Goal: Communication & Community: Answer question/provide support

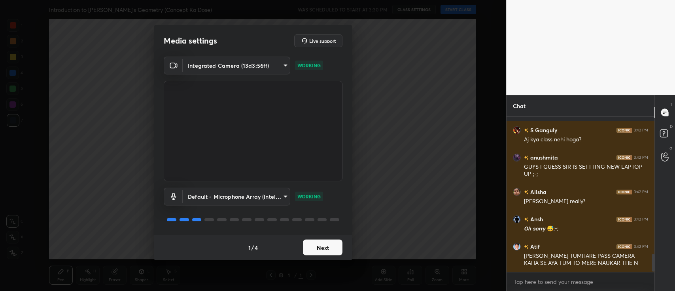
scroll to position [1206, 0]
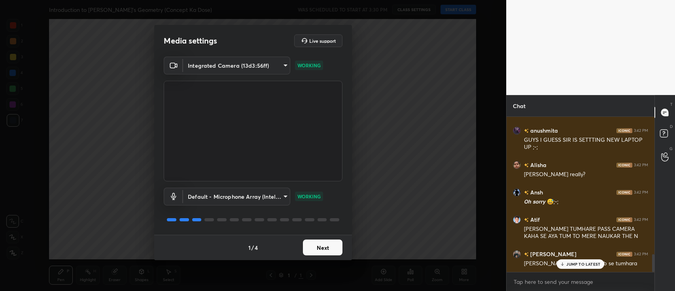
click at [335, 248] on button "Next" at bounding box center [323, 247] width 40 height 16
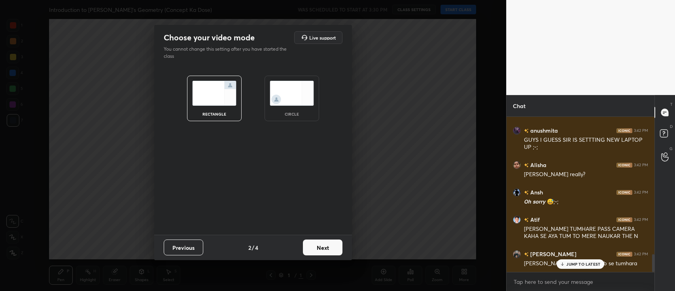
click at [335, 248] on button "Next" at bounding box center [323, 247] width 40 height 16
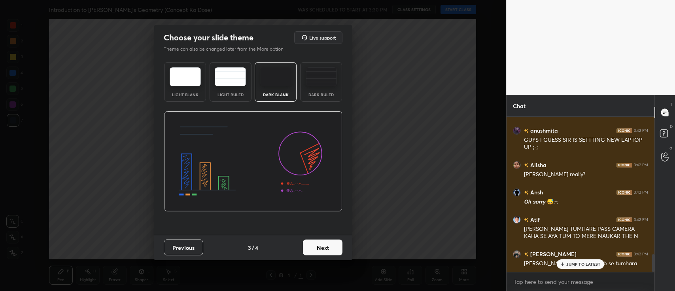
click at [335, 248] on button "Next" at bounding box center [323, 247] width 40 height 16
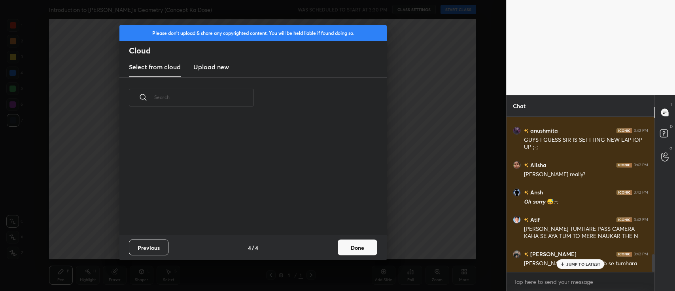
click at [335, 248] on div "Previous 4 / 4 Done" at bounding box center [252, 246] width 267 height 25
click at [344, 250] on button "Done" at bounding box center [358, 247] width 40 height 16
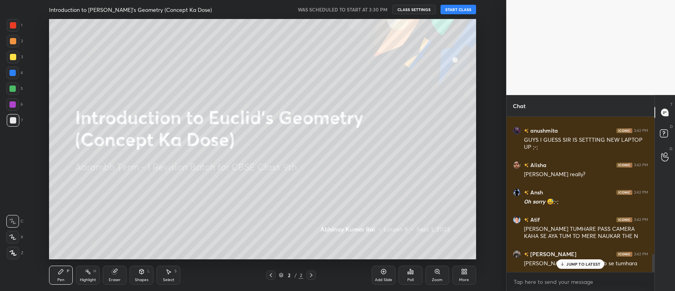
click at [466, 11] on button "START CLASS" at bounding box center [459, 9] width 36 height 9
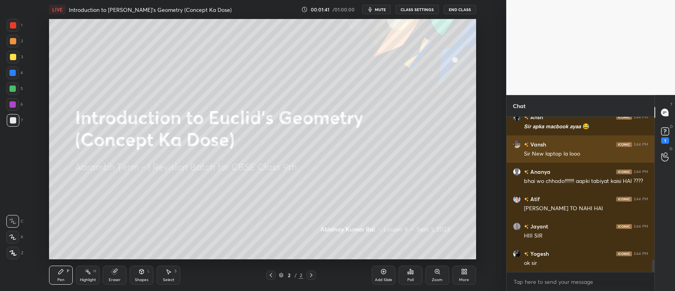
scroll to position [1843, 0]
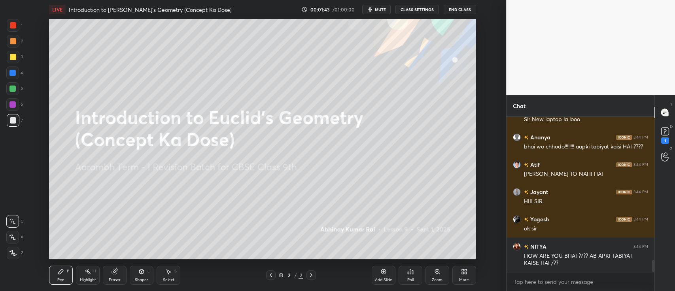
click at [462, 270] on icon at bounding box center [463, 270] width 2 height 2
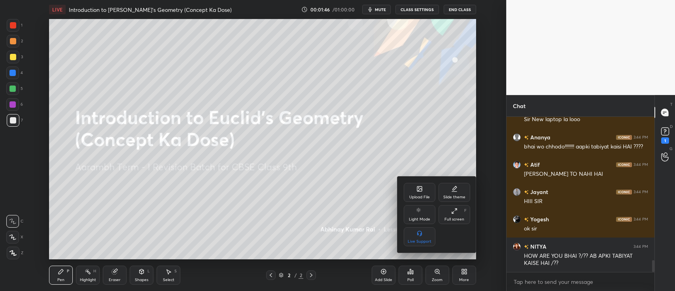
click at [418, 195] on div "Upload File" at bounding box center [419, 197] width 21 height 4
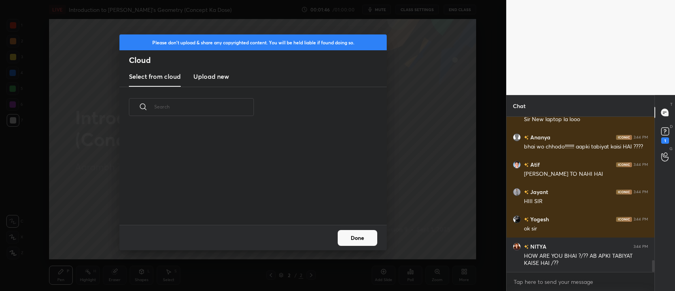
scroll to position [98, 253]
click at [219, 76] on h3 "Upload new" at bounding box center [211, 76] width 36 height 9
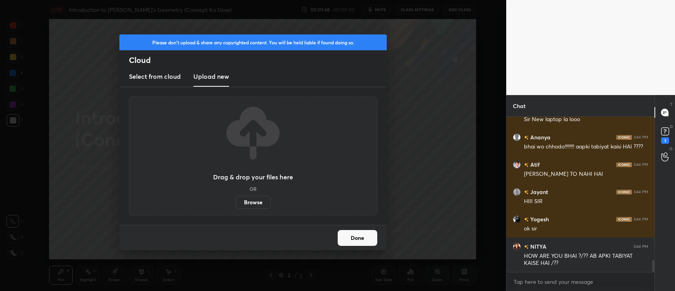
click at [252, 203] on label "Browse" at bounding box center [253, 202] width 35 height 13
click at [236, 203] on input "Browse" at bounding box center [236, 202] width 0 height 13
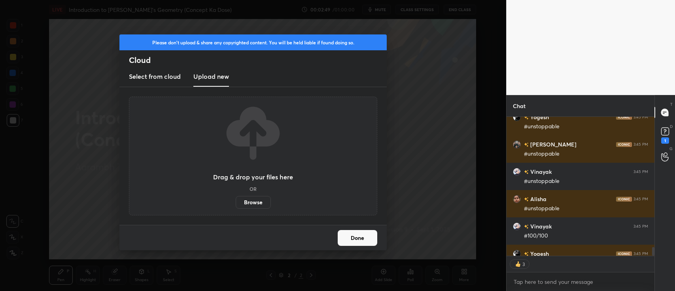
scroll to position [2314, 0]
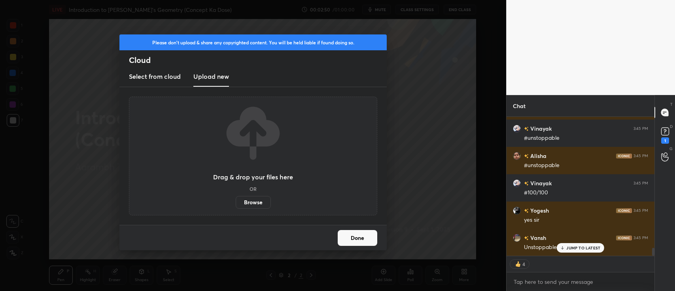
click at [254, 191] on div "Drag & drop your files here OR Browse" at bounding box center [253, 155] width 80 height 105
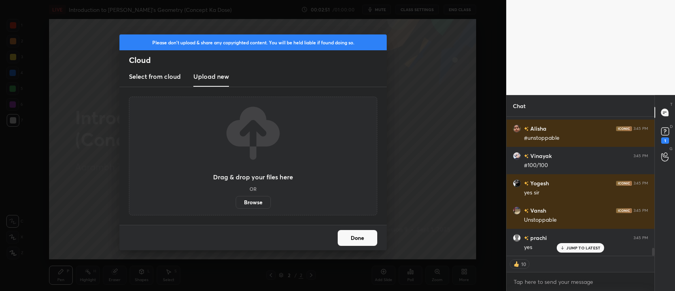
click at [256, 202] on label "Browse" at bounding box center [253, 202] width 35 height 13
click at [236, 202] on input "Browse" at bounding box center [236, 202] width 0 height 13
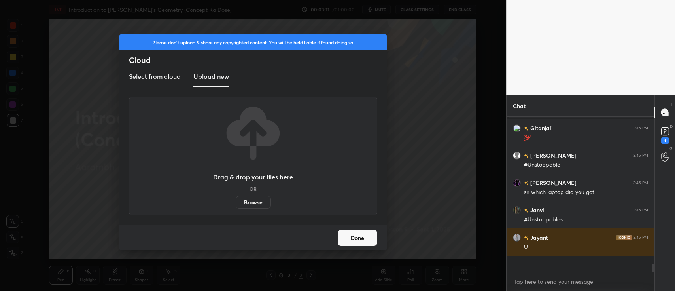
scroll to position [2375, 0]
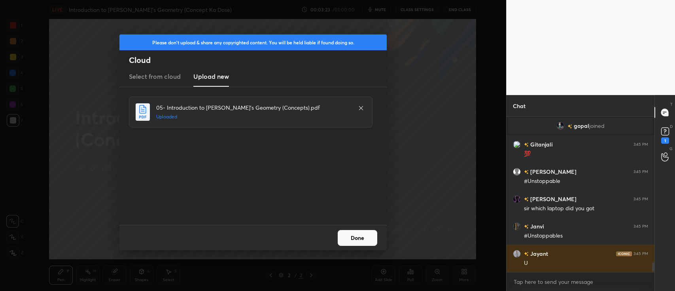
click at [367, 233] on button "Done" at bounding box center [358, 238] width 40 height 16
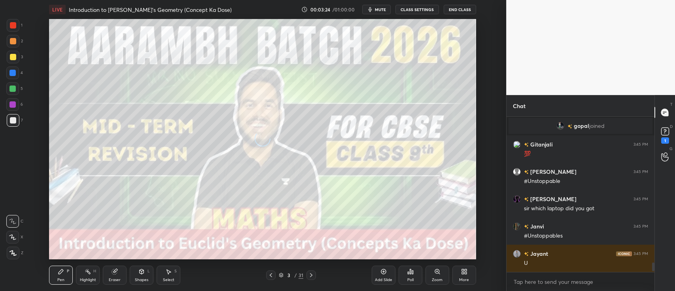
scroll to position [2402, 0]
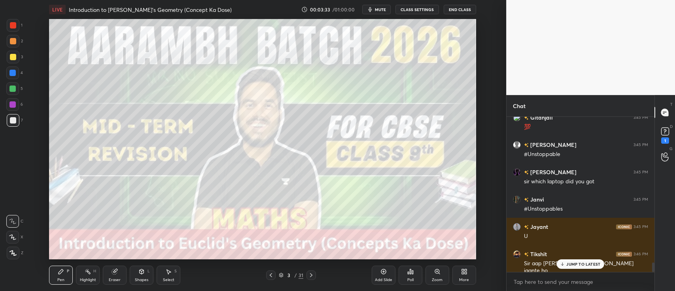
click at [565, 266] on icon at bounding box center [562, 263] width 5 height 5
click at [664, 136] on icon at bounding box center [665, 131] width 12 height 12
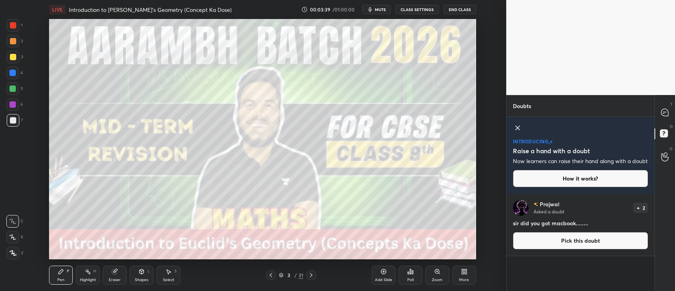
click at [517, 127] on icon at bounding box center [518, 128] width 4 height 4
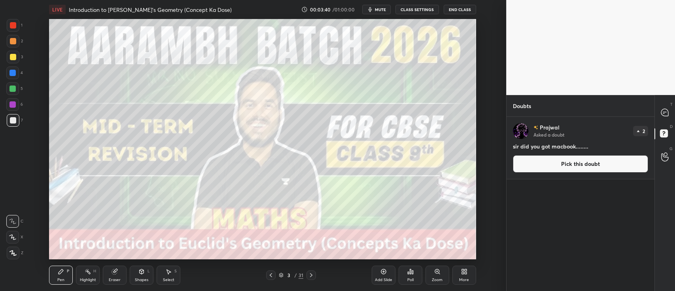
scroll to position [172, 146]
click at [663, 112] on icon at bounding box center [664, 112] width 7 height 7
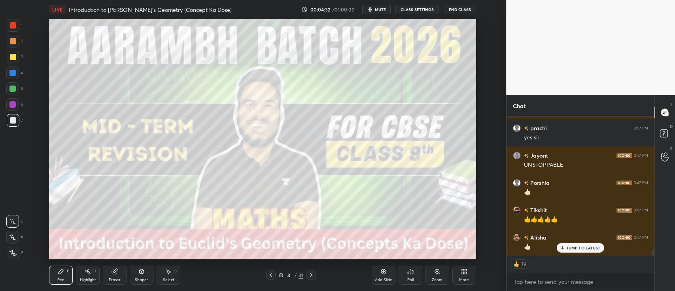
scroll to position [2845, 0]
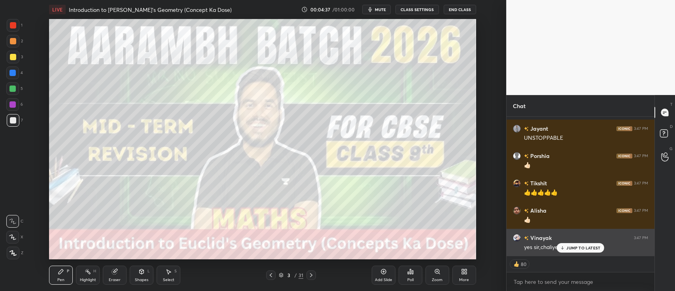
click at [571, 246] on p "JUMP TO LATEST" at bounding box center [583, 247] width 34 height 5
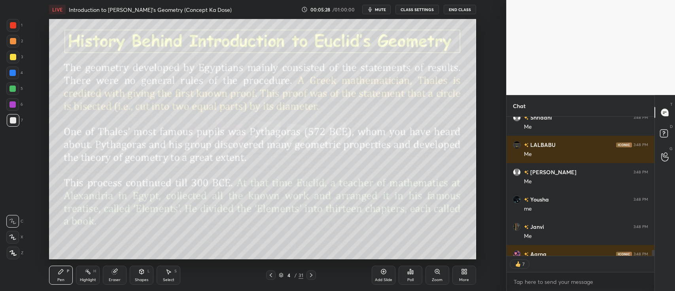
scroll to position [3452, 0]
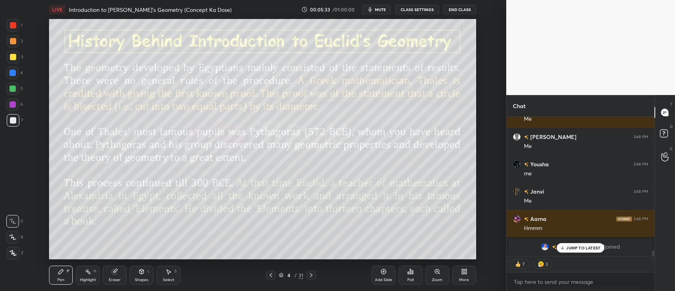
click at [6, 85] on div at bounding box center [12, 88] width 13 height 13
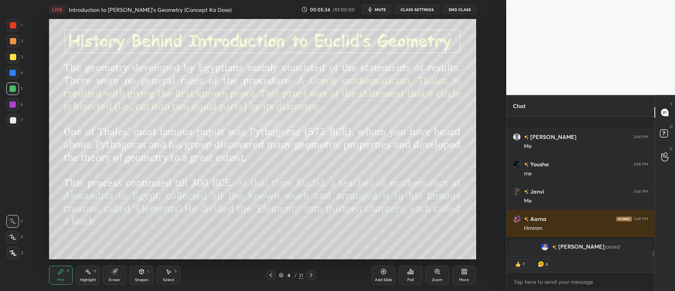
scroll to position [3526, 0]
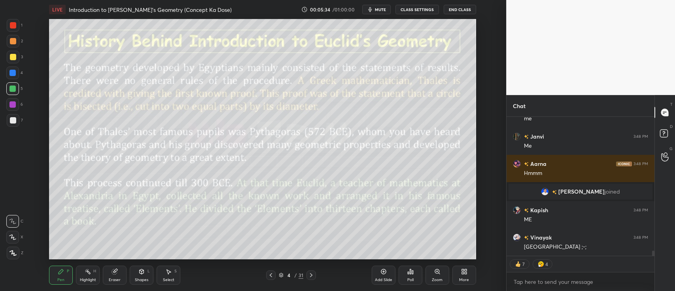
click at [13, 237] on icon at bounding box center [12, 237] width 7 height 6
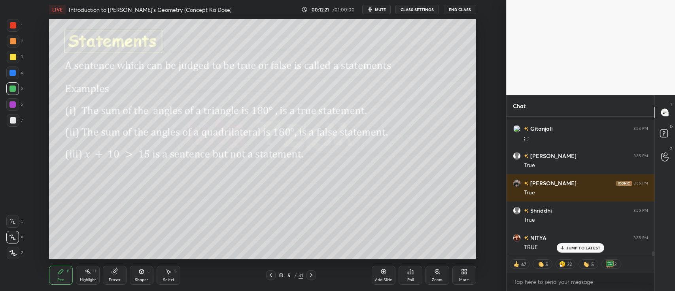
scroll to position [4306, 0]
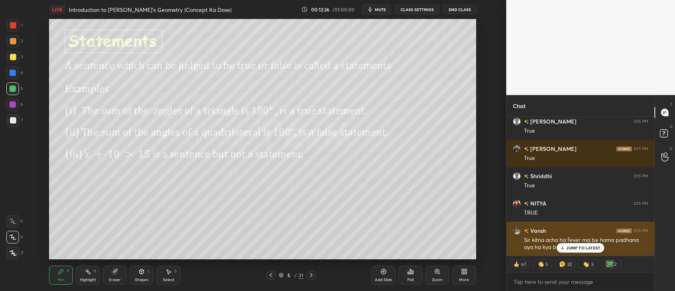
click at [568, 248] on p "JUMP TO LATEST" at bounding box center [583, 247] width 34 height 5
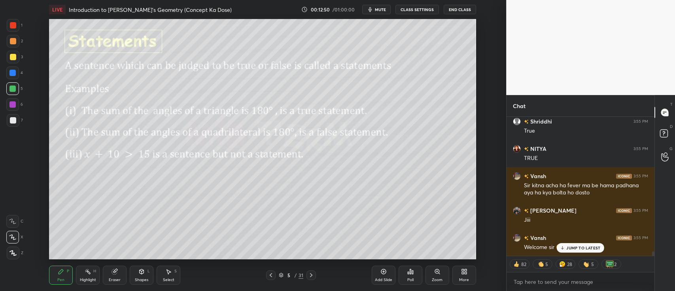
scroll to position [4388, 0]
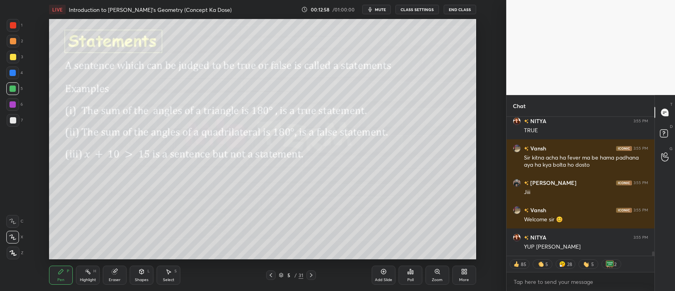
click at [7, 120] on div at bounding box center [13, 120] width 13 height 13
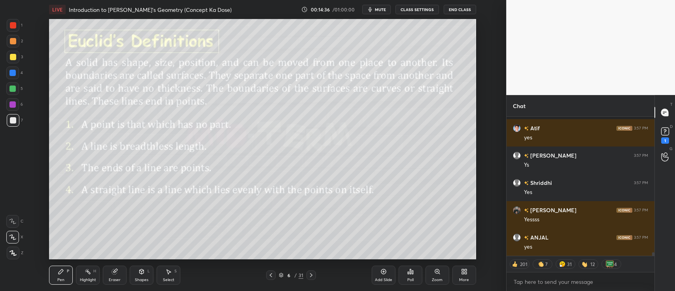
scroll to position [5396, 0]
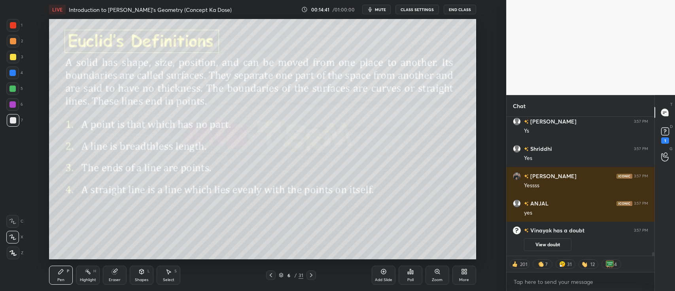
click at [674, 144] on div "D Doubts (D) 1" at bounding box center [665, 134] width 20 height 22
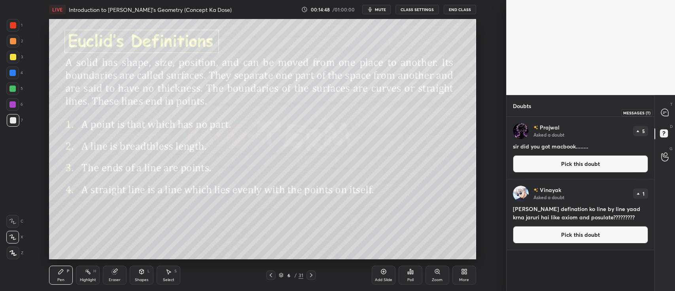
click at [665, 112] on icon at bounding box center [664, 112] width 3 height 0
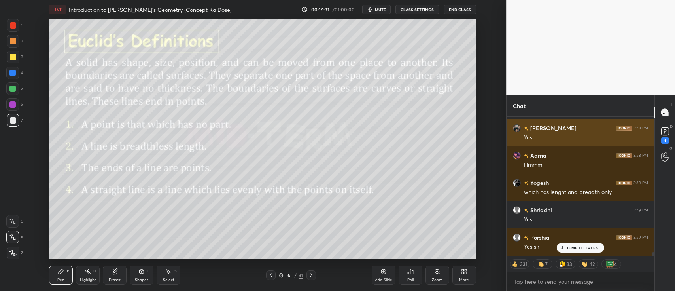
scroll to position [5268, 0]
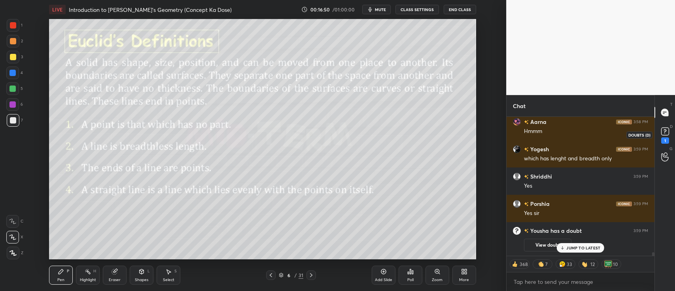
click at [664, 136] on icon at bounding box center [665, 131] width 12 height 12
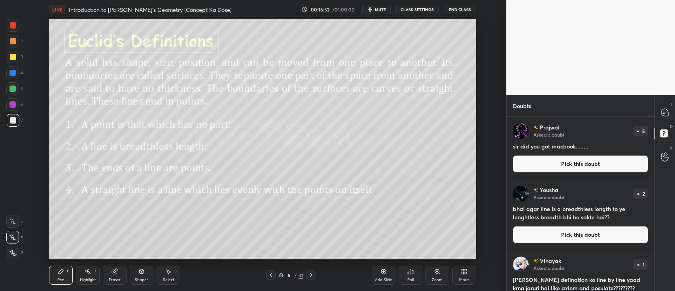
scroll to position [11, 0]
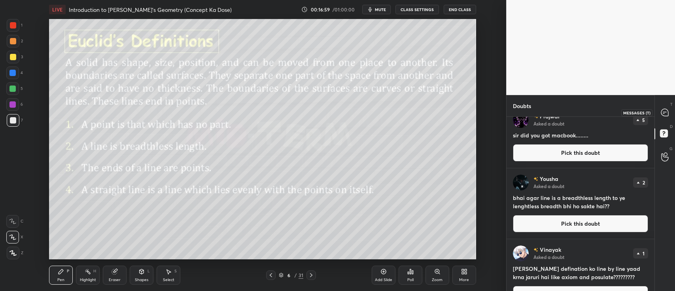
click at [667, 113] on icon at bounding box center [664, 112] width 7 height 7
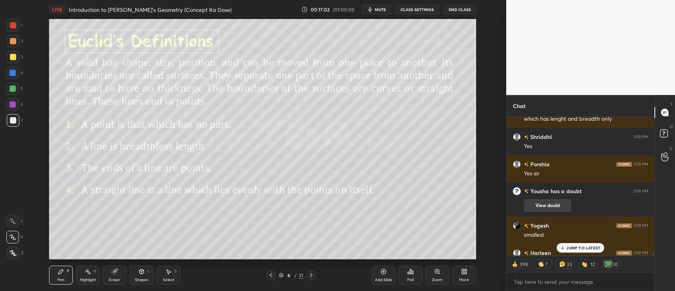
scroll to position [5350, 0]
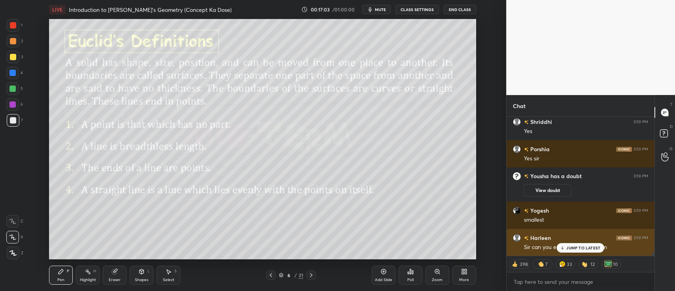
click at [577, 248] on p "JUMP TO LATEST" at bounding box center [583, 247] width 34 height 5
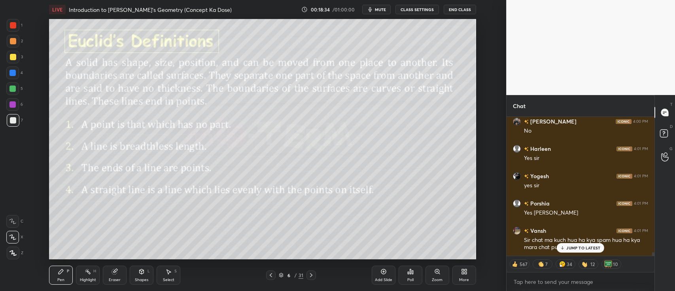
scroll to position [5593, 0]
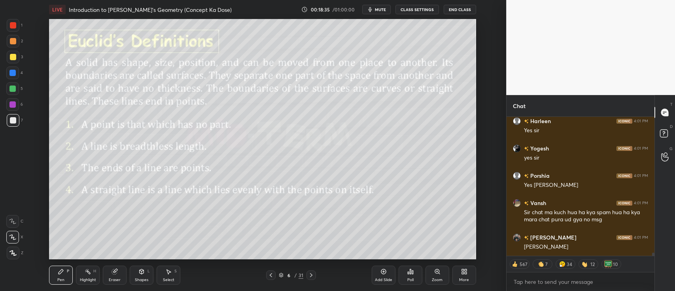
click at [13, 91] on div at bounding box center [12, 88] width 6 height 6
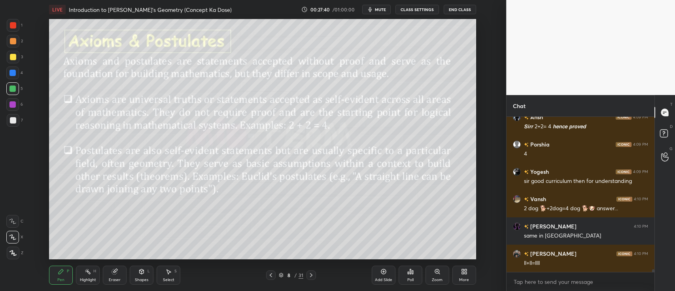
scroll to position [7989, 0]
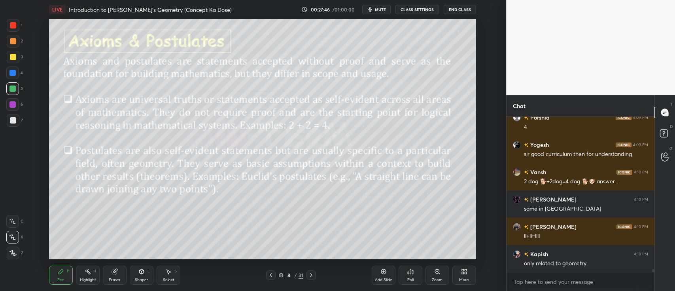
click at [12, 104] on div at bounding box center [12, 104] width 6 height 6
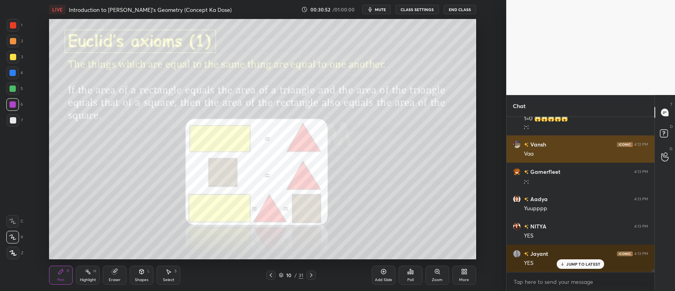
scroll to position [8782, 0]
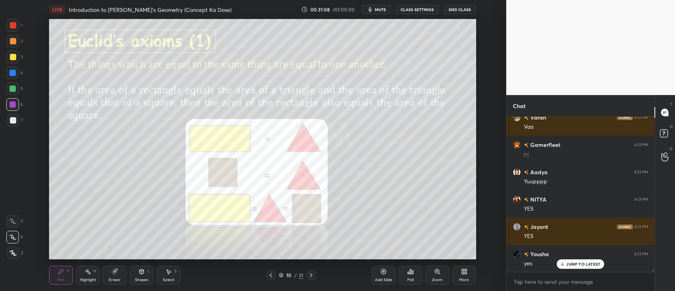
click at [12, 90] on div at bounding box center [12, 88] width 6 height 6
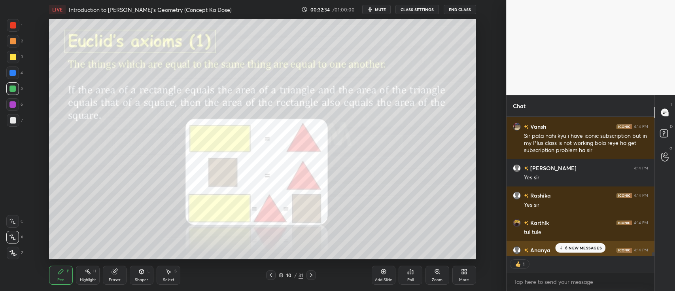
scroll to position [2, 2]
click at [570, 245] on p "6 NEW MESSAGES" at bounding box center [583, 247] width 37 height 5
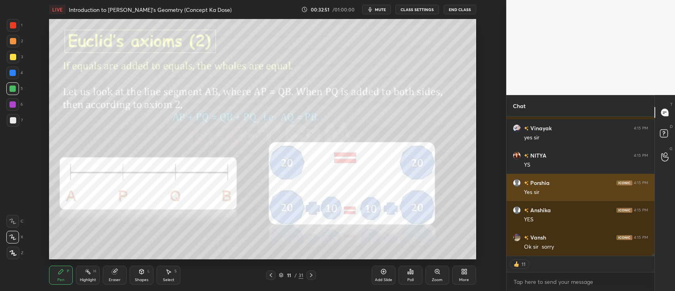
scroll to position [9257, 0]
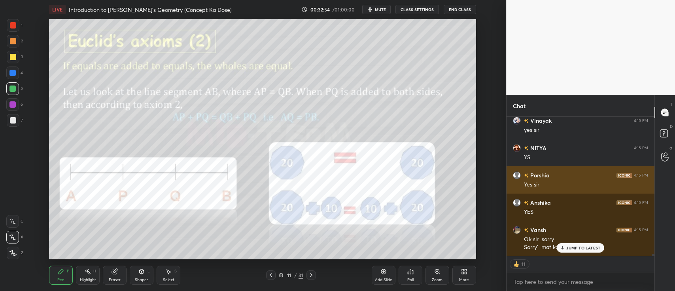
type textarea "x"
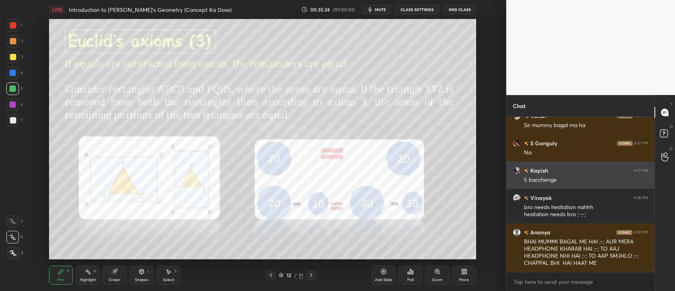
scroll to position [10758, 0]
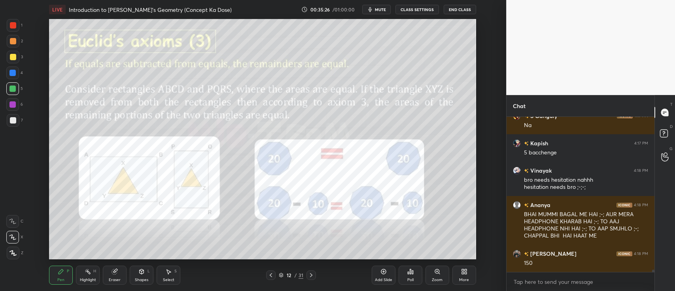
click at [12, 40] on div at bounding box center [13, 41] width 6 height 6
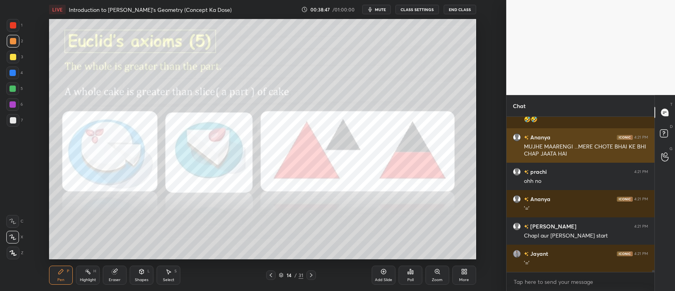
scroll to position [12014, 0]
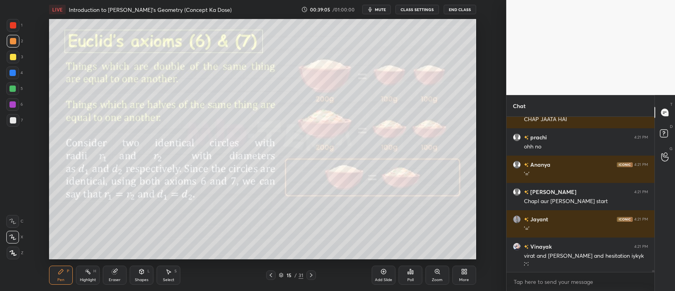
click at [11, 89] on div at bounding box center [12, 88] width 6 height 6
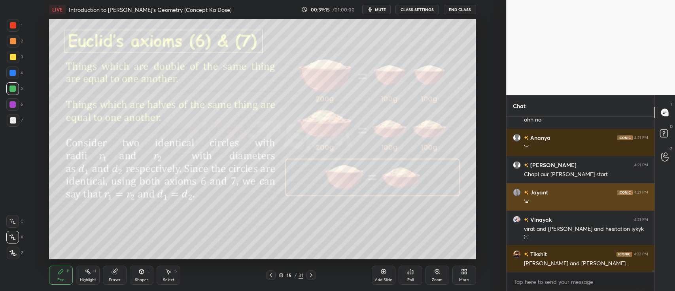
scroll to position [12069, 0]
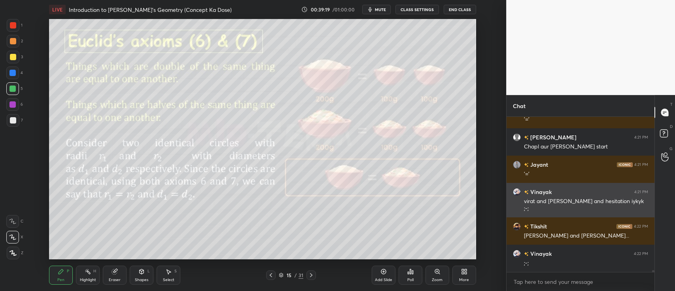
click at [573, 187] on div "[PERSON_NAME] 4:21 PM" at bounding box center [580, 191] width 135 height 8
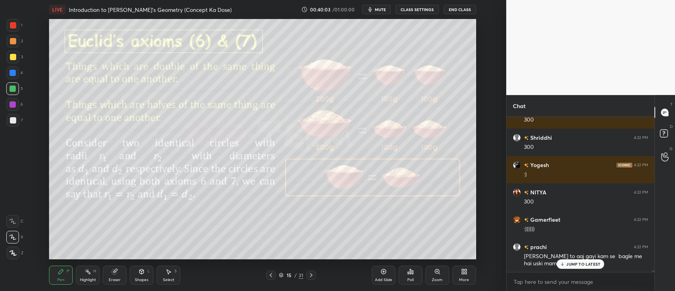
scroll to position [12613, 0]
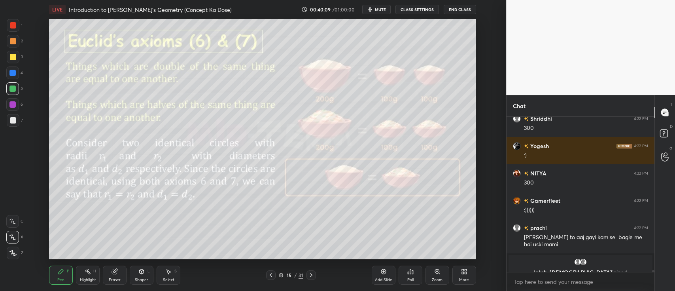
click at [11, 27] on div at bounding box center [13, 25] width 6 height 6
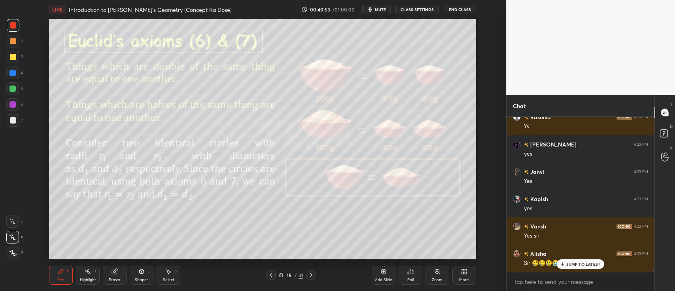
scroll to position [13303, 0]
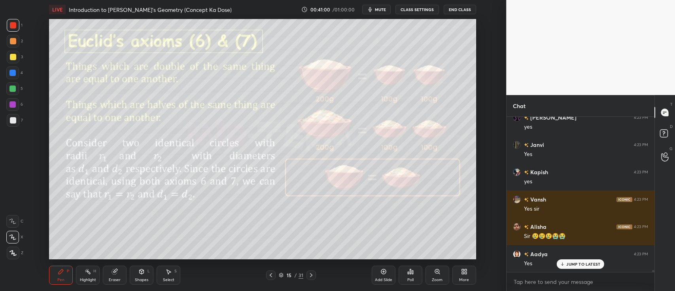
click at [9, 102] on div at bounding box center [12, 104] width 13 height 13
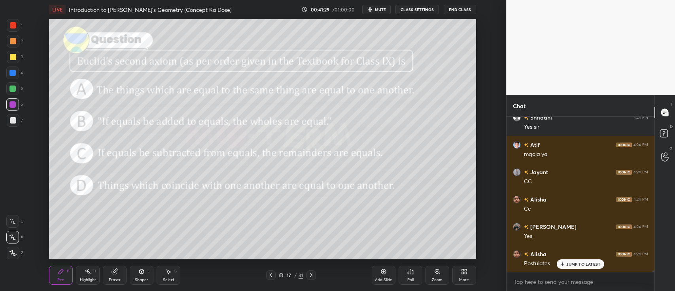
scroll to position [13713, 0]
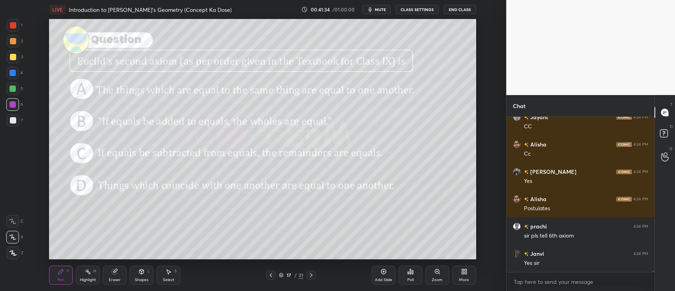
click at [436, 274] on div "Zoom" at bounding box center [437, 274] width 24 height 19
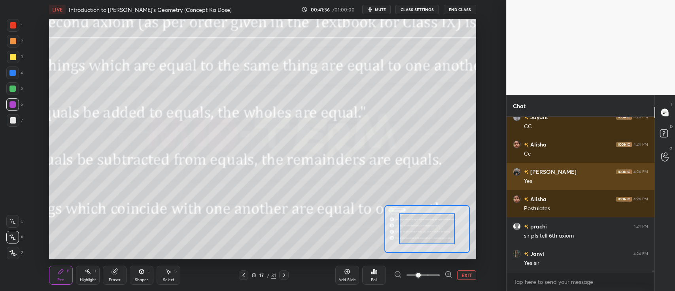
click at [471, 278] on button "EXIT" at bounding box center [466, 274] width 19 height 9
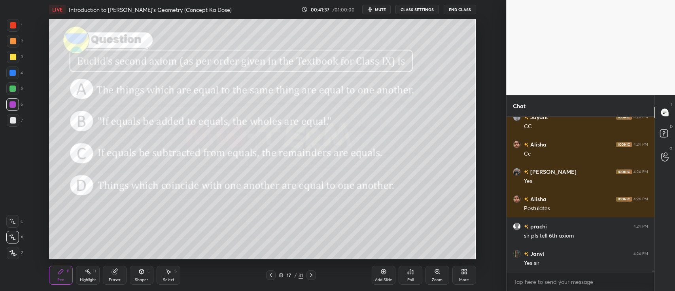
click at [408, 273] on icon at bounding box center [408, 273] width 1 height 2
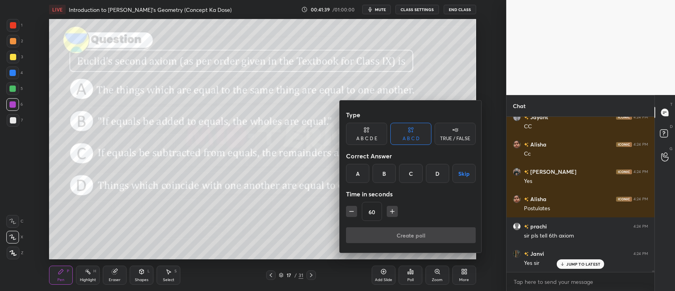
scroll to position [13740, 0]
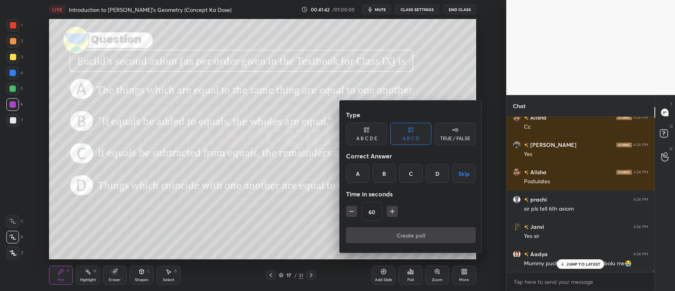
click at [380, 171] on div "B" at bounding box center [384, 173] width 23 height 19
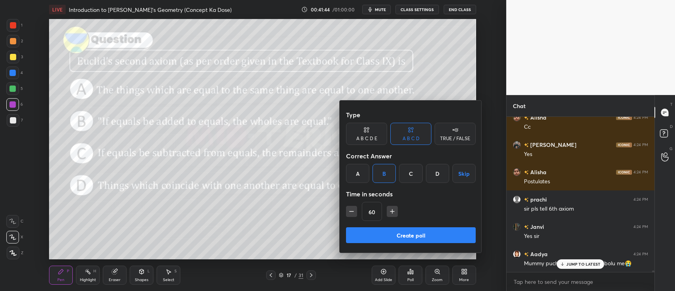
click at [353, 208] on icon "button" at bounding box center [352, 211] width 8 height 8
type input "45"
click at [390, 234] on button "Create poll" at bounding box center [411, 235] width 130 height 16
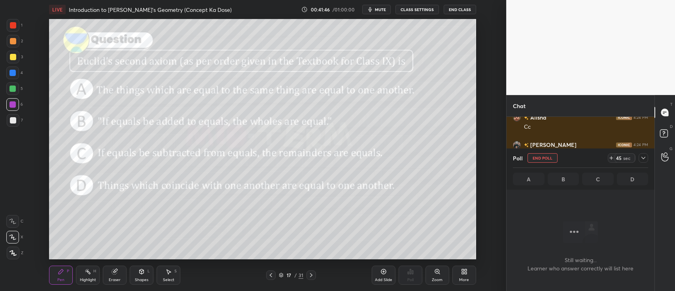
scroll to position [2, 2]
click at [642, 156] on icon at bounding box center [643, 158] width 6 height 6
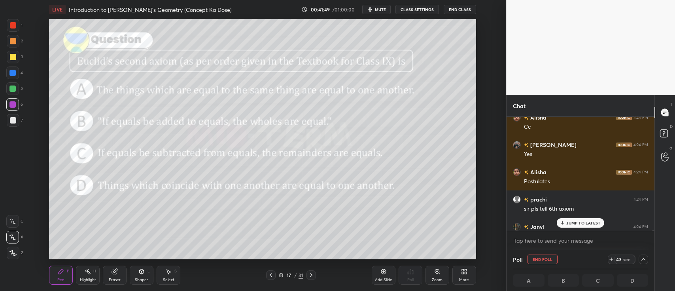
scroll to position [13781, 0]
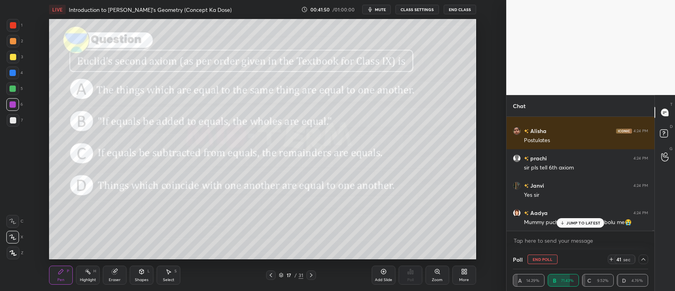
click at [568, 223] on p "JUMP TO LATEST" at bounding box center [583, 222] width 34 height 5
click at [663, 109] on icon at bounding box center [664, 112] width 7 height 7
click at [668, 111] on icon at bounding box center [664, 112] width 7 height 7
click at [642, 258] on icon at bounding box center [643, 259] width 6 height 6
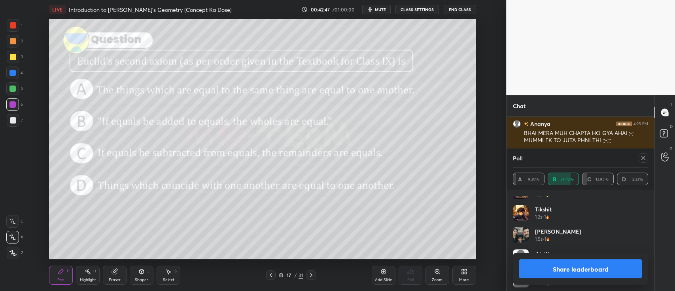
scroll to position [214, 0]
click at [575, 272] on button "Share leaderboard" at bounding box center [580, 268] width 123 height 19
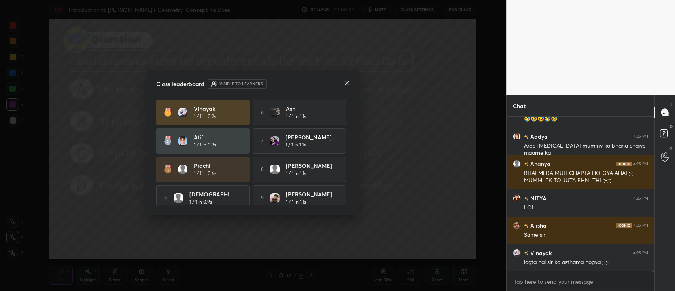
scroll to position [3, 2]
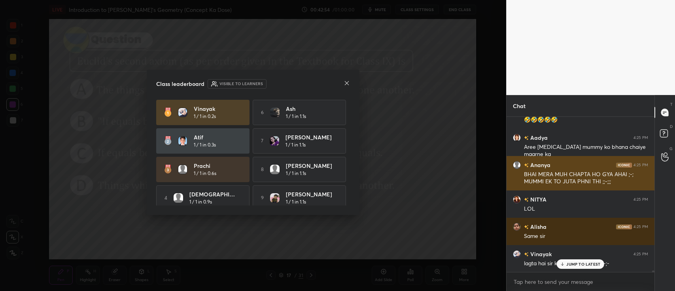
click at [346, 84] on icon at bounding box center [347, 83] width 6 height 6
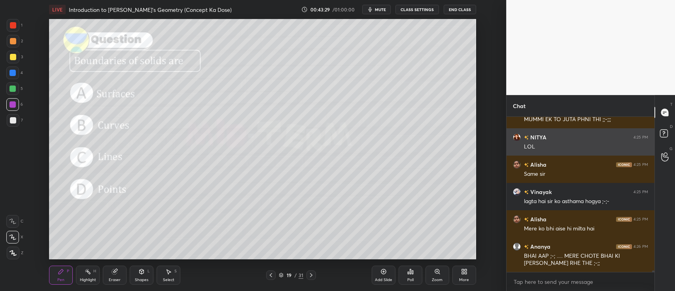
scroll to position [14170, 0]
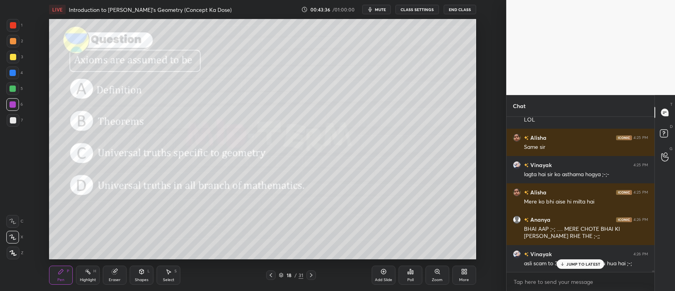
click at [414, 273] on div "Poll" at bounding box center [411, 274] width 24 height 19
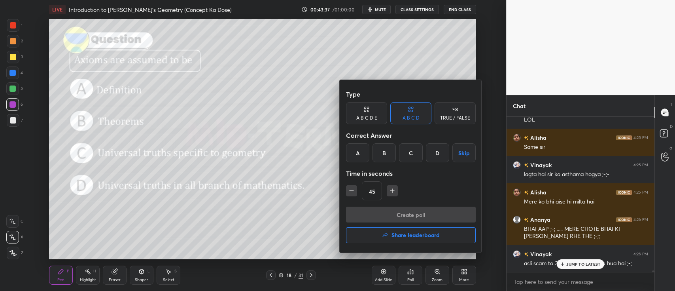
click at [437, 151] on div "D" at bounding box center [437, 152] width 23 height 19
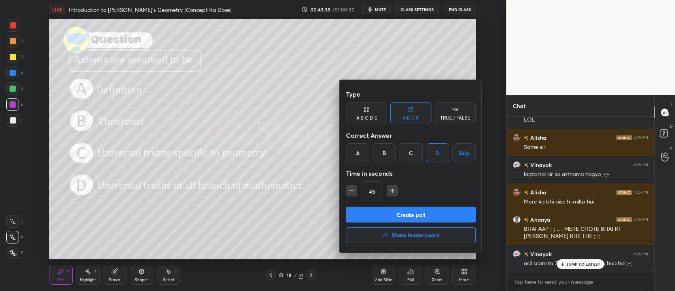
scroll to position [14205, 0]
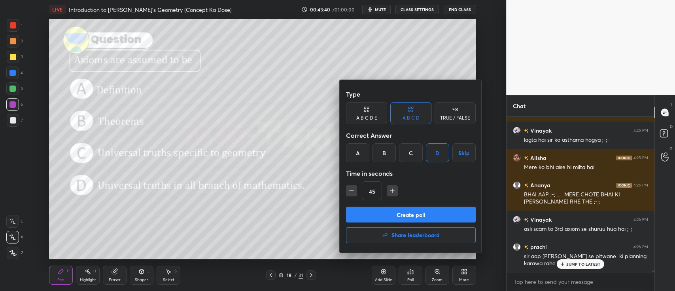
click at [405, 216] on button "Create poll" at bounding box center [411, 214] width 130 height 16
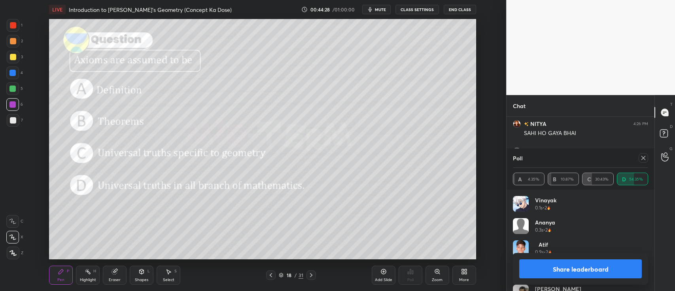
scroll to position [14581, 0]
click at [550, 267] on button "Share leaderboard" at bounding box center [580, 268] width 123 height 19
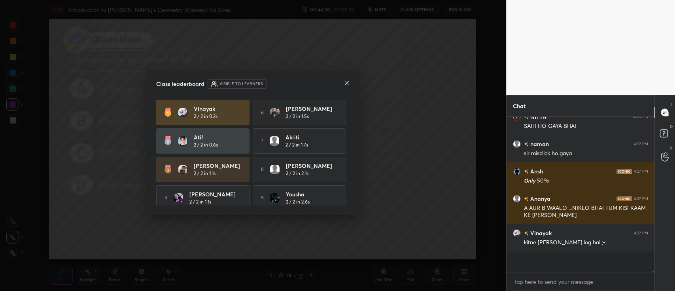
scroll to position [2, 2]
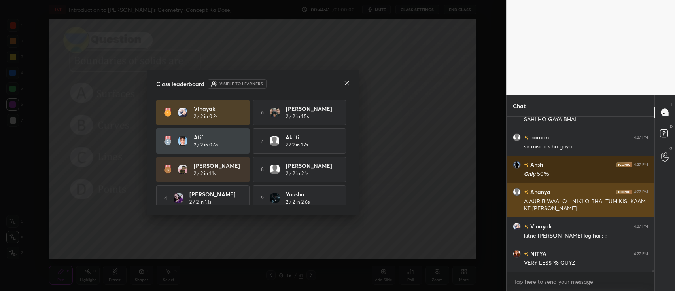
click at [347, 85] on icon at bounding box center [347, 83] width 6 height 6
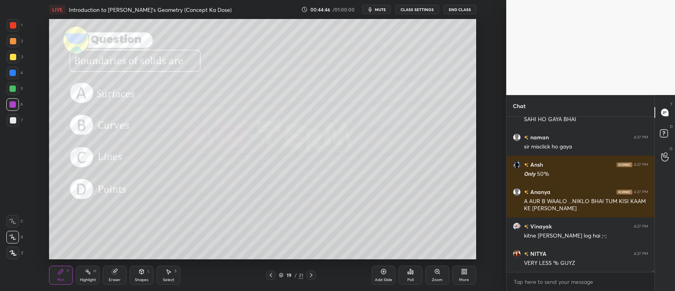
click at [408, 267] on div "Poll" at bounding box center [411, 274] width 24 height 19
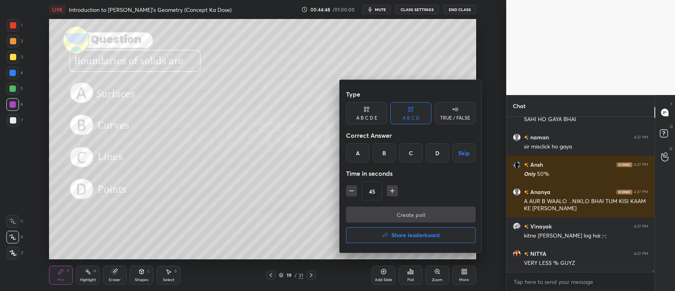
click at [387, 148] on div "B" at bounding box center [384, 152] width 23 height 19
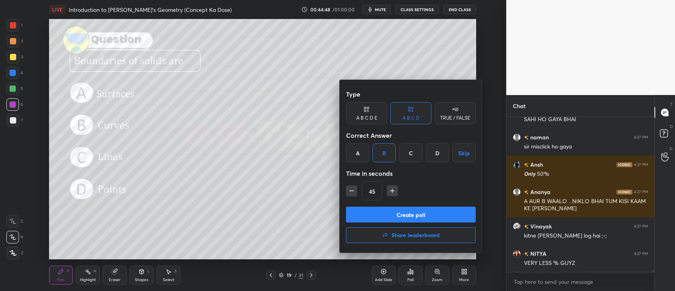
scroll to position [14594, 0]
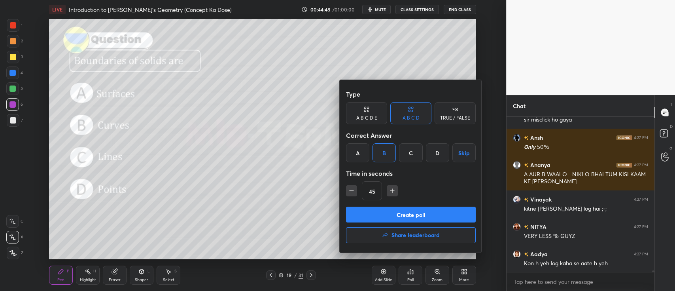
click at [360, 154] on div "A" at bounding box center [357, 152] width 23 height 19
click at [374, 213] on button "Create poll" at bounding box center [411, 214] width 130 height 16
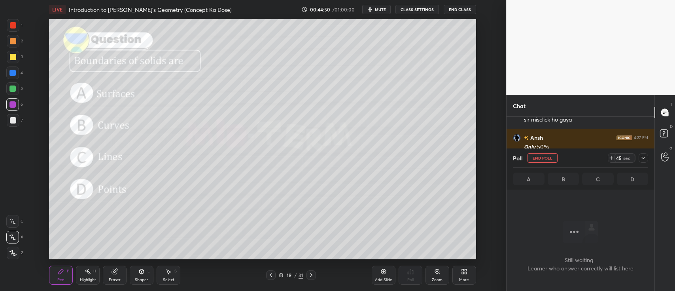
scroll to position [131, 146]
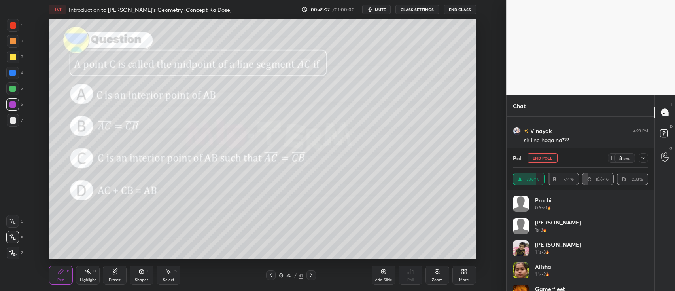
click at [539, 159] on button "End Poll" at bounding box center [543, 157] width 30 height 9
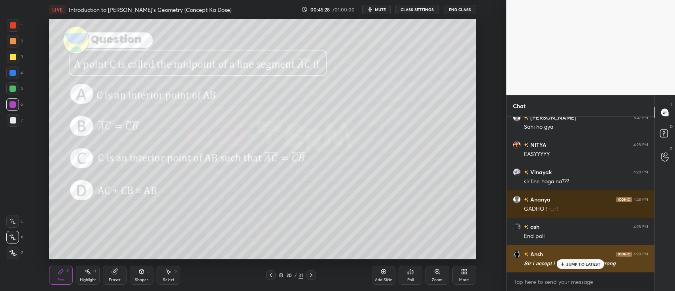
click at [570, 263] on p "JUMP TO LATEST" at bounding box center [583, 263] width 34 height 5
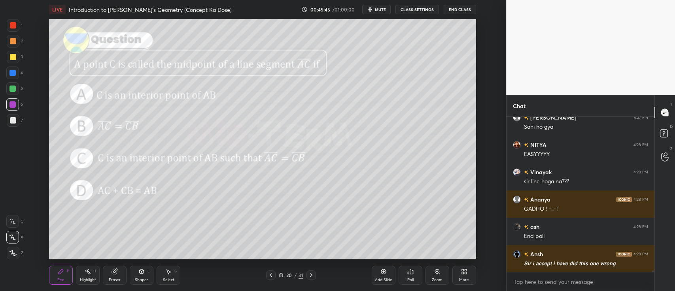
click at [409, 269] on icon at bounding box center [410, 271] width 6 height 6
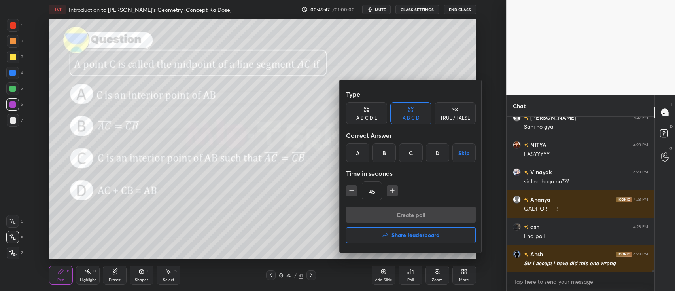
click at [417, 158] on div "C" at bounding box center [410, 152] width 23 height 19
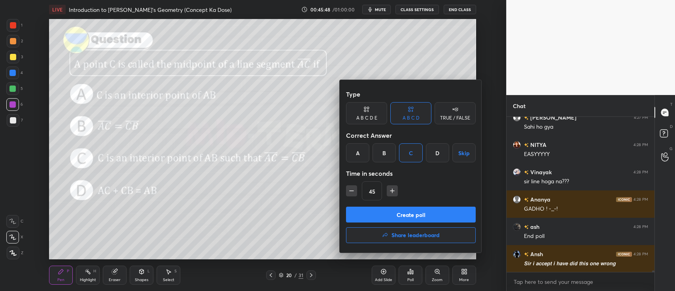
click at [399, 217] on button "Create poll" at bounding box center [411, 214] width 130 height 16
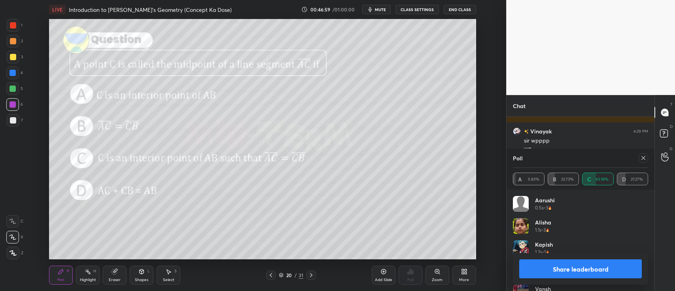
scroll to position [15052, 0]
click at [545, 269] on button "Share leaderboard" at bounding box center [580, 268] width 123 height 19
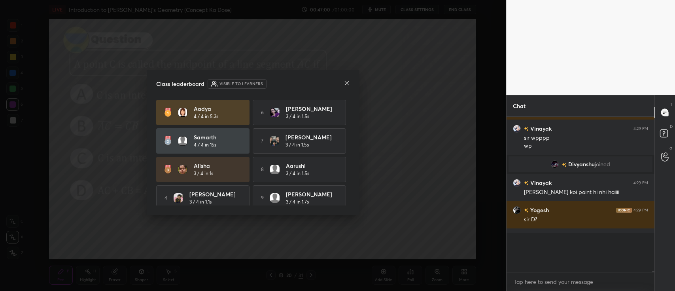
scroll to position [152, 146]
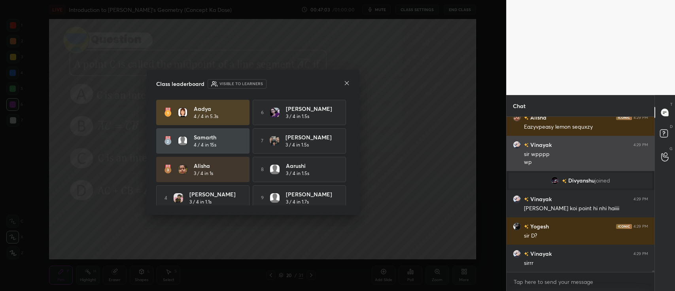
click at [345, 82] on icon at bounding box center [347, 83] width 4 height 4
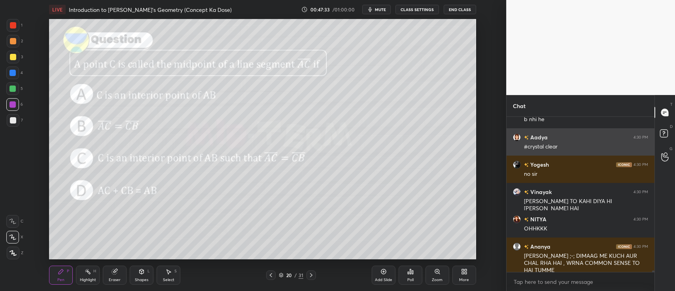
scroll to position [15291, 0]
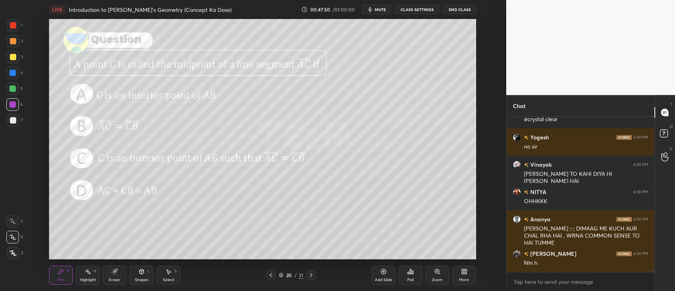
click at [278, 276] on div "20 / 31" at bounding box center [291, 274] width 50 height 9
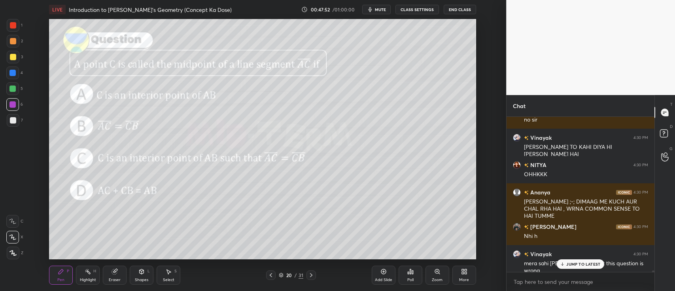
click at [280, 274] on icon at bounding box center [281, 274] width 4 height 2
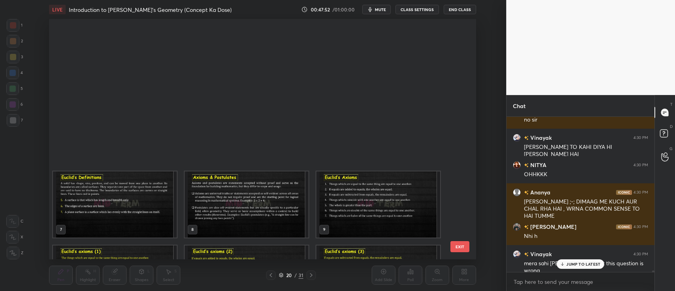
scroll to position [2, 4]
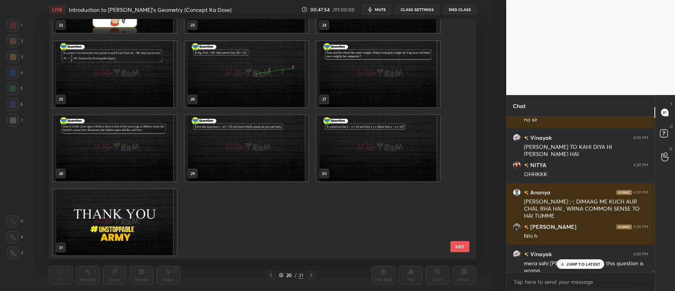
click at [126, 233] on img "grid" at bounding box center [115, 222] width 124 height 66
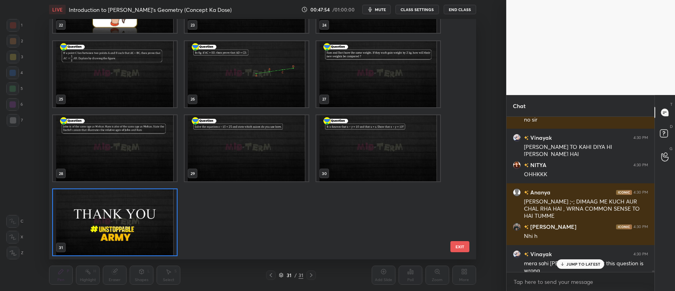
click at [124, 233] on img "grid" at bounding box center [115, 222] width 124 height 66
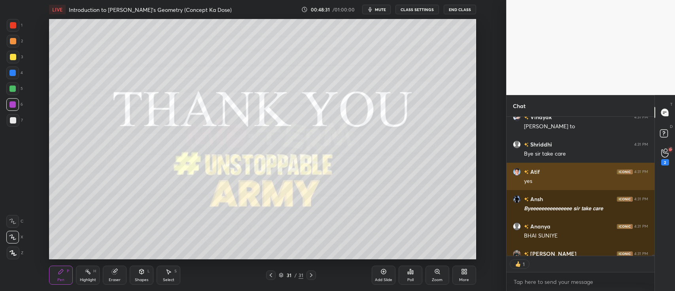
scroll to position [15981, 0]
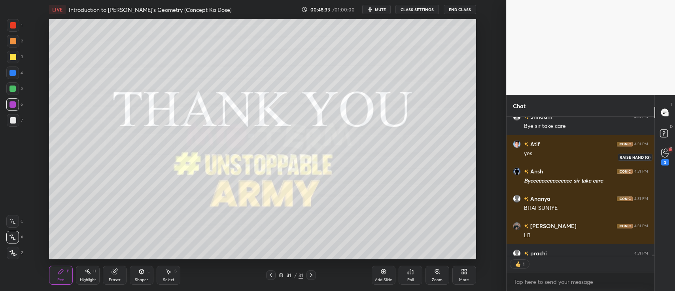
click at [666, 150] on icon at bounding box center [665, 152] width 8 height 9
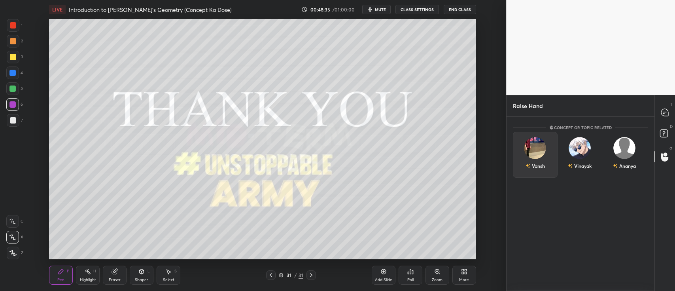
click at [535, 166] on div "Vansh" at bounding box center [535, 155] width 45 height 46
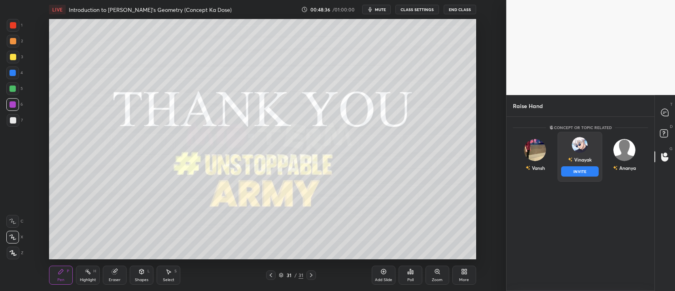
click at [573, 153] on div "[PERSON_NAME] INVITE" at bounding box center [580, 157] width 45 height 50
click at [574, 170] on button "INVITE" at bounding box center [580, 171] width 38 height 10
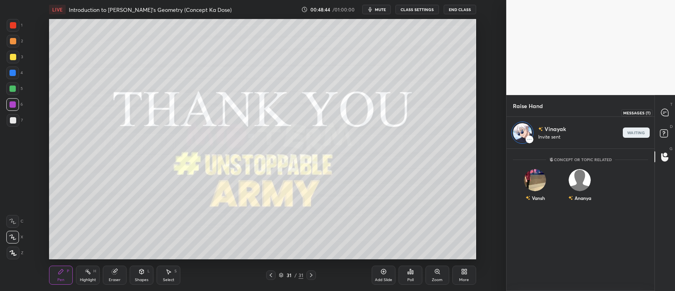
click at [668, 108] on icon at bounding box center [665, 112] width 8 height 8
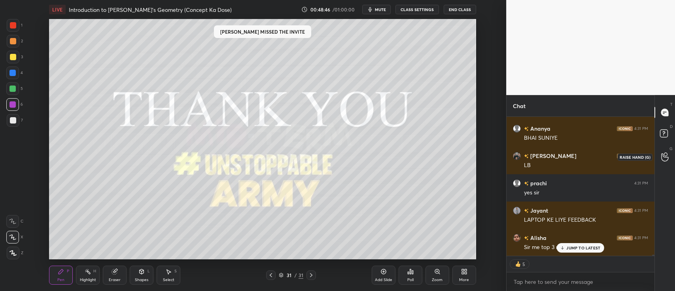
click at [663, 157] on icon at bounding box center [665, 156] width 8 height 9
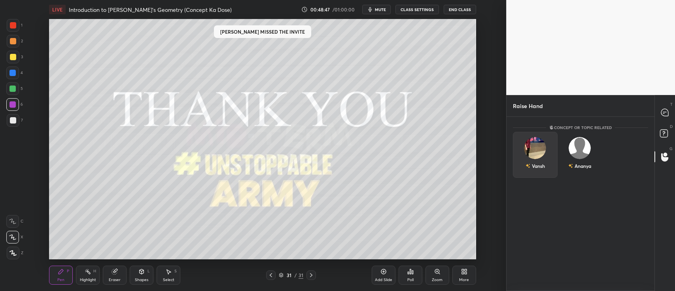
click at [535, 149] on img "grid" at bounding box center [535, 148] width 22 height 22
click at [547, 169] on button "INVITE" at bounding box center [535, 171] width 38 height 10
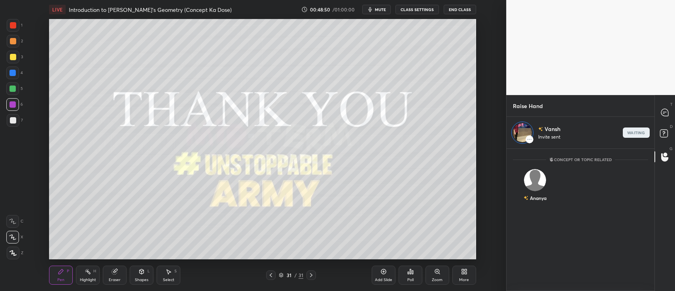
click at [667, 103] on div "T Messages (T)" at bounding box center [665, 112] width 20 height 22
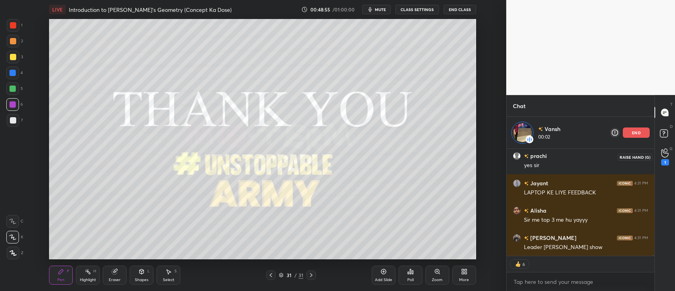
click at [662, 155] on icon at bounding box center [664, 153] width 7 height 8
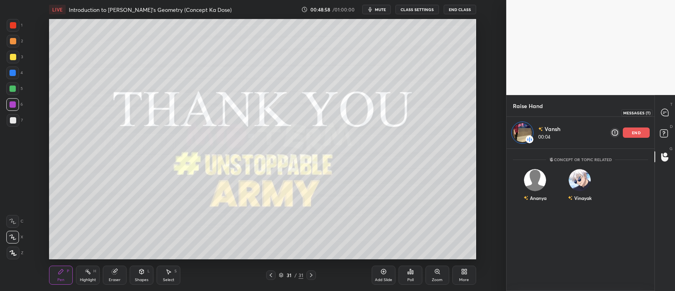
click at [664, 111] on icon at bounding box center [664, 112] width 7 height 7
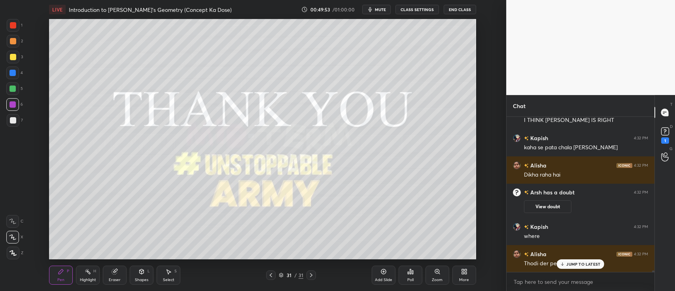
scroll to position [13683, 0]
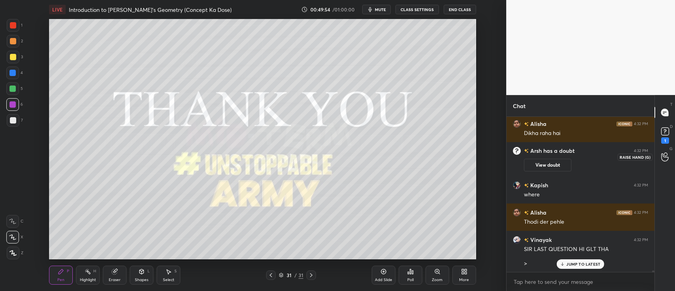
click at [664, 157] on icon at bounding box center [665, 156] width 8 height 9
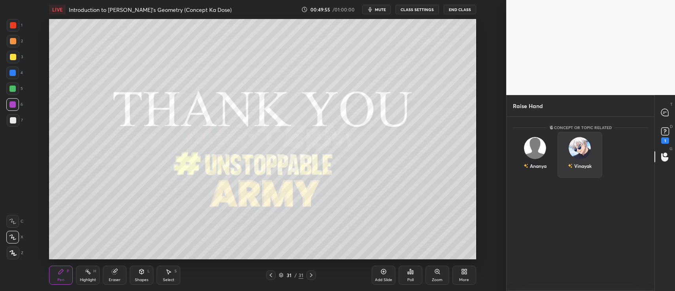
click at [577, 160] on div "Vinayak" at bounding box center [580, 165] width 24 height 13
click at [572, 172] on button "INVITE" at bounding box center [580, 171] width 38 height 10
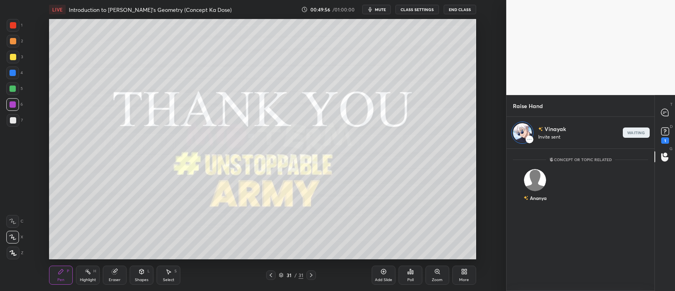
scroll to position [140, 146]
click at [663, 115] on icon at bounding box center [664, 112] width 7 height 7
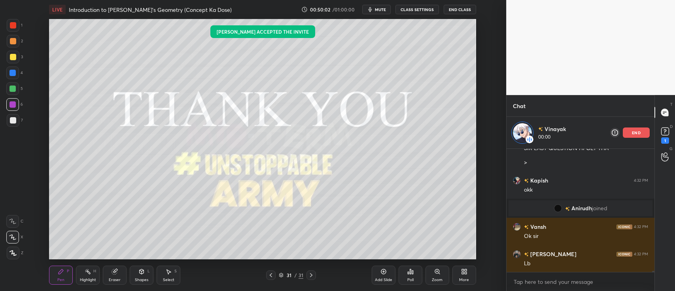
scroll to position [13969, 0]
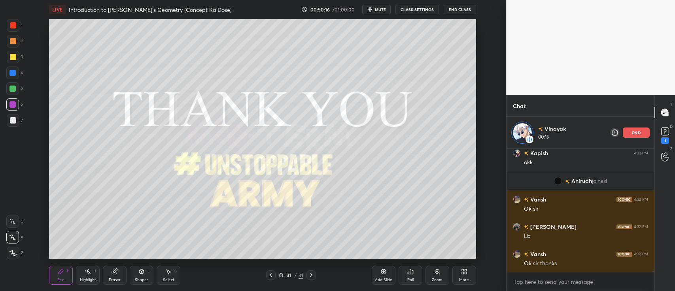
click at [282, 273] on icon at bounding box center [281, 274] width 4 height 2
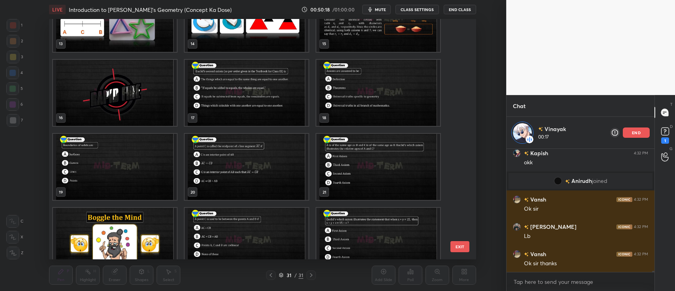
scroll to position [333, 0]
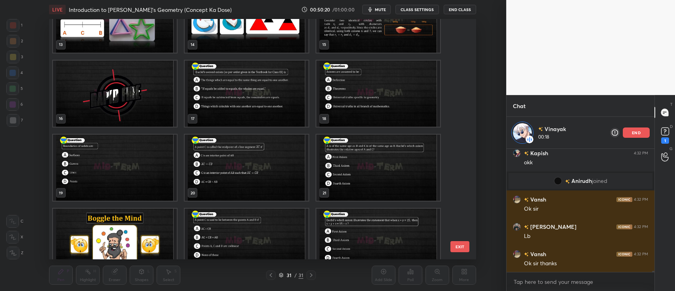
click at [275, 163] on img "grid" at bounding box center [247, 167] width 124 height 66
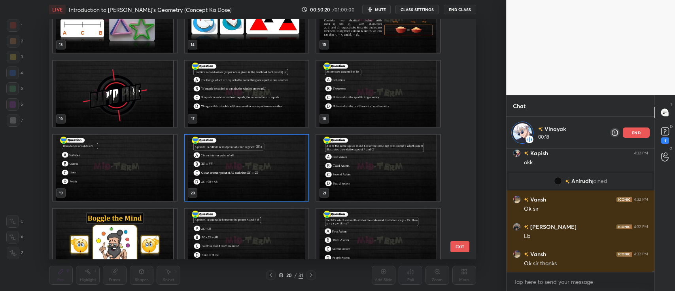
click at [275, 163] on img "grid" at bounding box center [247, 167] width 124 height 66
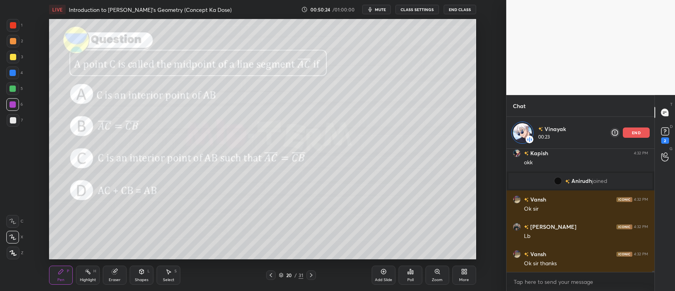
scroll to position [14002, 0]
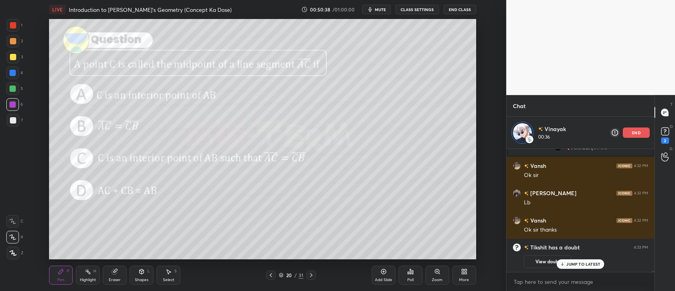
click at [13, 121] on div at bounding box center [13, 120] width 6 height 6
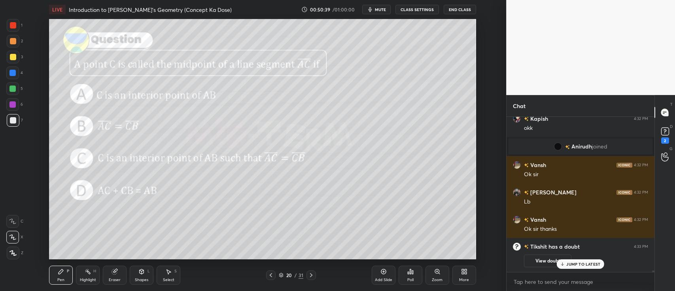
scroll to position [13812, 0]
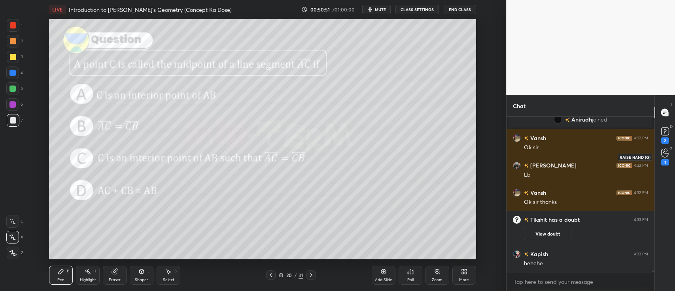
click at [663, 151] on icon at bounding box center [664, 153] width 7 height 8
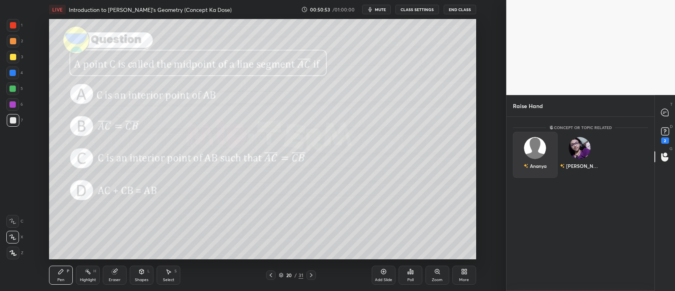
click at [534, 150] on img "grid" at bounding box center [535, 148] width 22 height 22
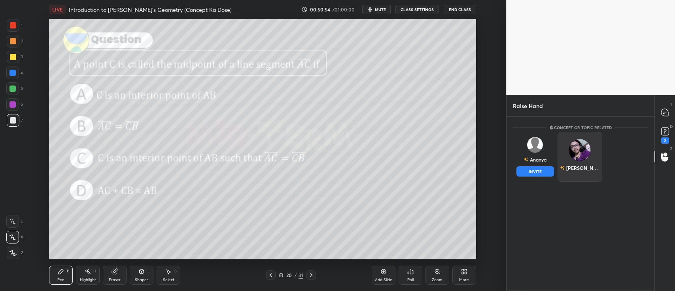
click at [535, 170] on button "INVITE" at bounding box center [535, 171] width 38 height 10
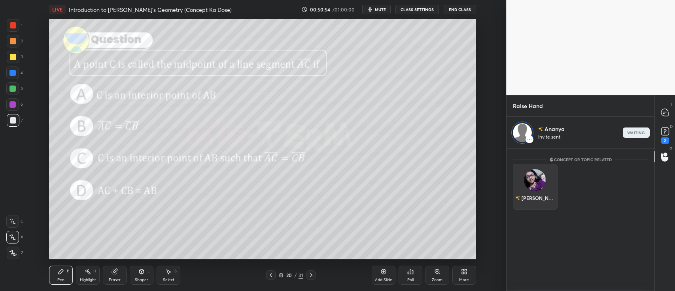
scroll to position [140, 146]
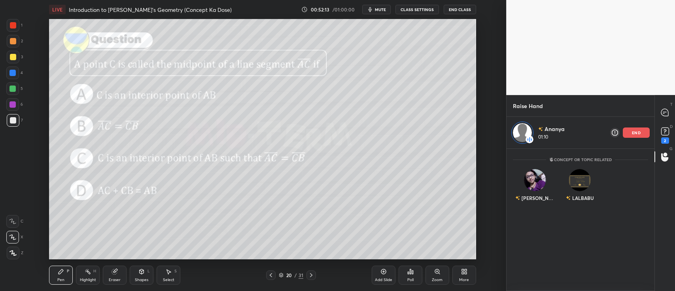
click at [634, 135] on div "end" at bounding box center [636, 132] width 27 height 10
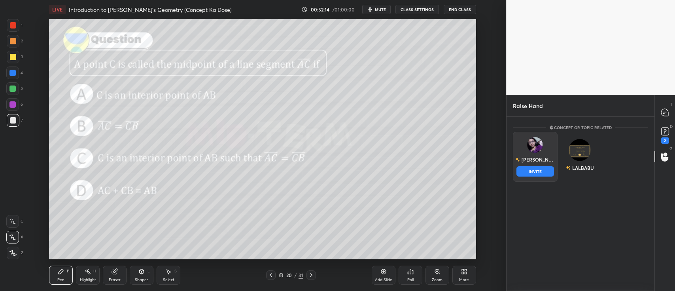
click at [518, 164] on div "[PERSON_NAME] INVITE" at bounding box center [535, 157] width 45 height 50
click at [526, 171] on button "INVITE" at bounding box center [535, 171] width 38 height 10
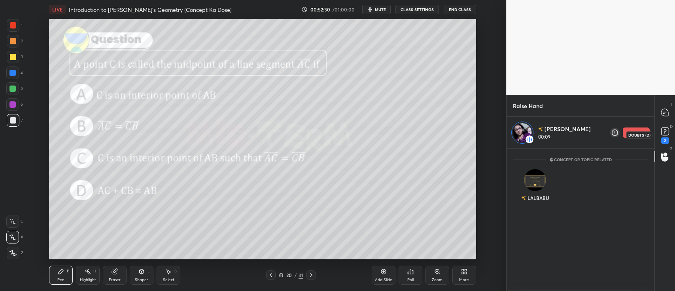
click at [662, 132] on rect at bounding box center [665, 132] width 8 height 8
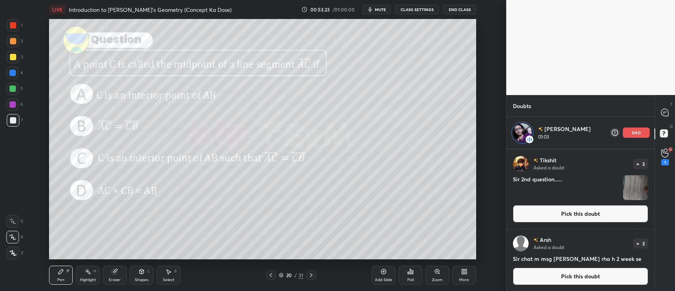
scroll to position [0, 0]
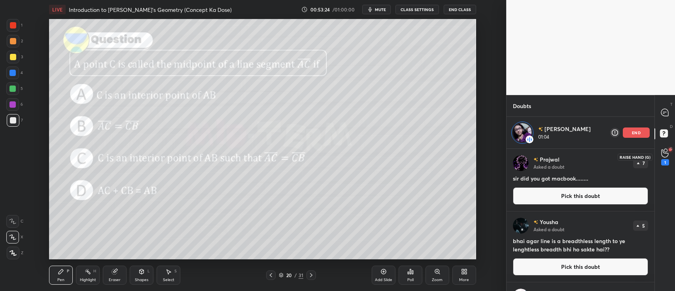
click at [662, 155] on icon at bounding box center [665, 152] width 8 height 9
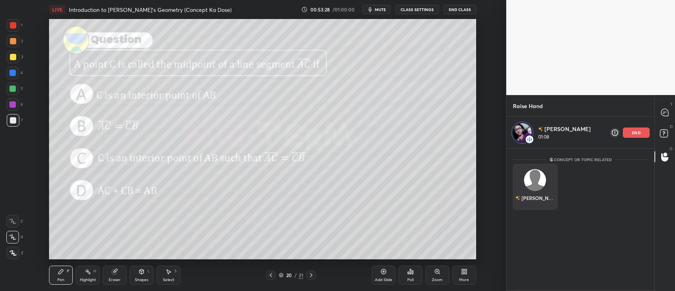
click at [537, 186] on img "grid" at bounding box center [535, 180] width 22 height 22
click at [539, 183] on img "grid" at bounding box center [535, 180] width 22 height 22
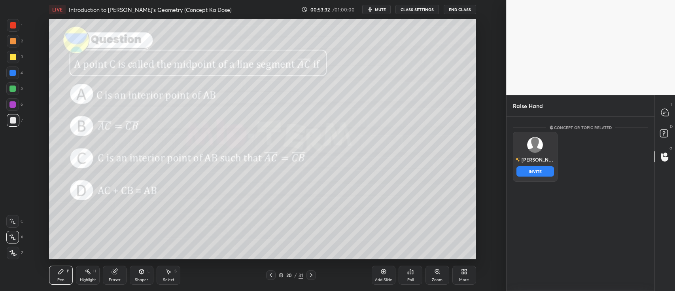
click at [531, 145] on img "grid" at bounding box center [536, 145] width 16 height 16
click at [541, 174] on button "INVITE" at bounding box center [535, 171] width 38 height 10
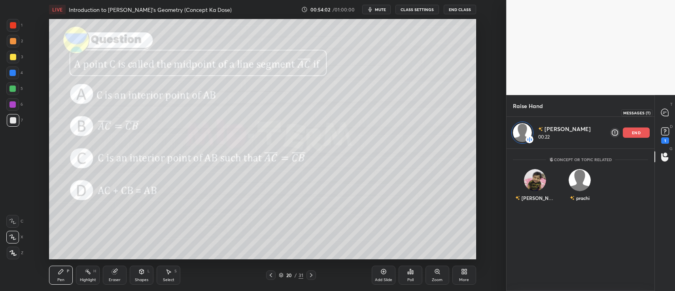
click at [665, 112] on icon at bounding box center [664, 112] width 7 height 7
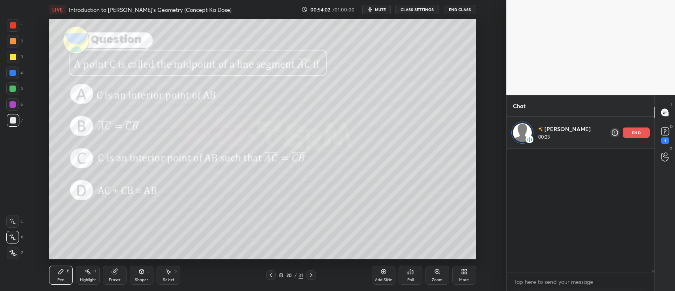
scroll to position [121, 146]
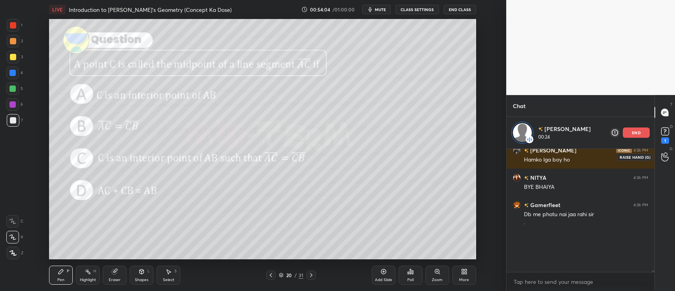
click at [667, 155] on circle at bounding box center [665, 154] width 3 height 3
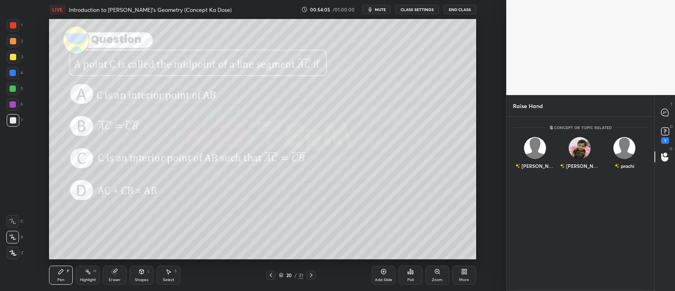
scroll to position [172, 146]
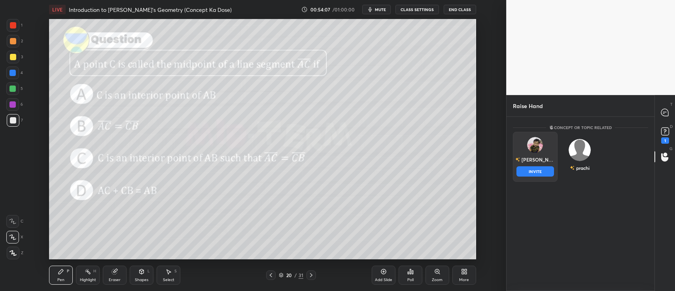
click at [529, 158] on div "[PERSON_NAME] INVITE" at bounding box center [535, 157] width 45 height 50
click at [536, 175] on button "INVITE" at bounding box center [535, 171] width 38 height 10
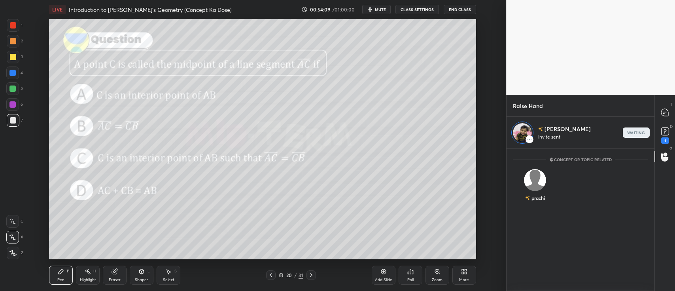
scroll to position [140, 146]
click at [282, 275] on icon at bounding box center [281, 274] width 5 height 5
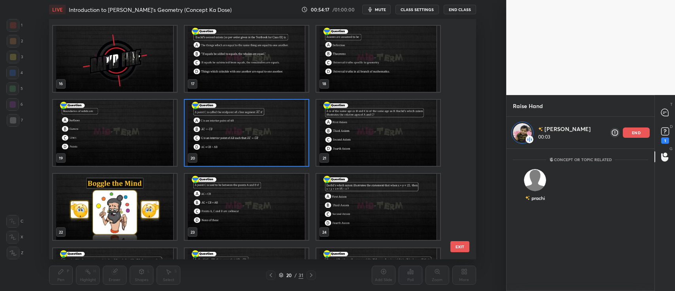
scroll to position [575, 0]
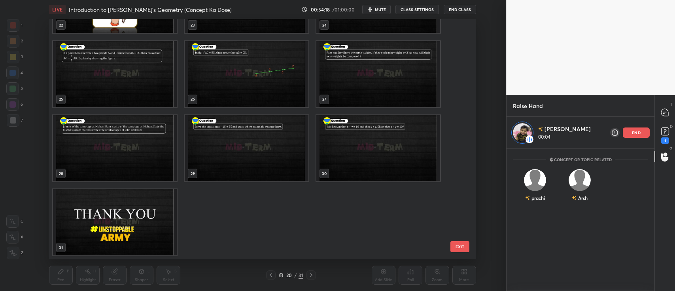
click at [97, 214] on img "grid" at bounding box center [115, 222] width 124 height 66
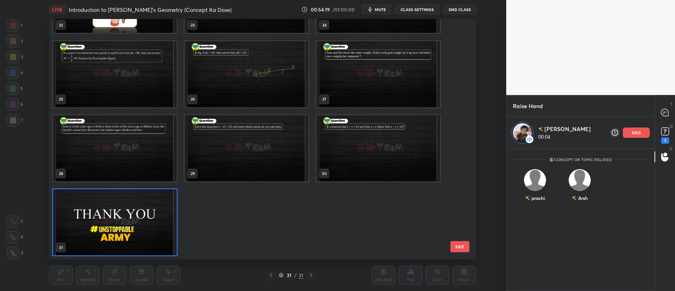
click at [97, 214] on img "grid" at bounding box center [115, 222] width 124 height 66
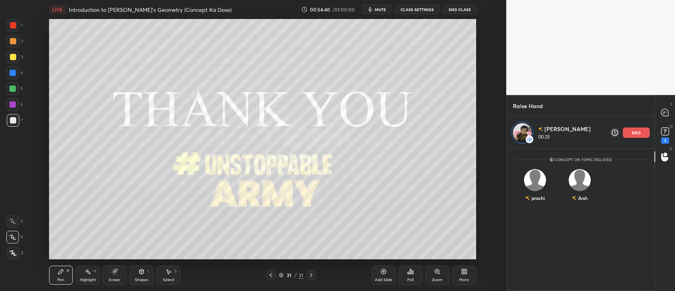
click at [633, 130] on p "end" at bounding box center [636, 132] width 9 height 4
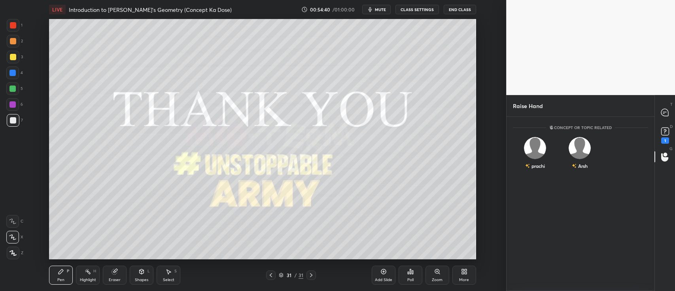
scroll to position [172, 146]
click at [521, 153] on div "prachi" at bounding box center [535, 155] width 45 height 46
click at [527, 172] on button "INVITE" at bounding box center [535, 171] width 38 height 10
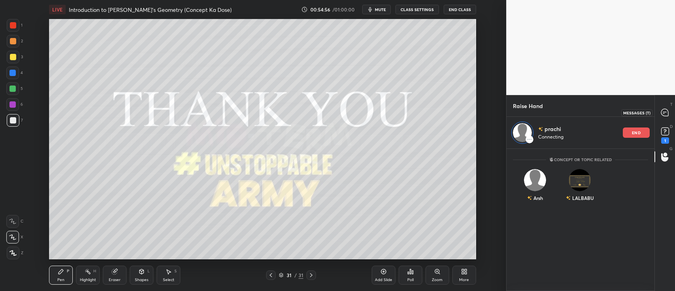
click at [665, 110] on icon at bounding box center [664, 112] width 7 height 7
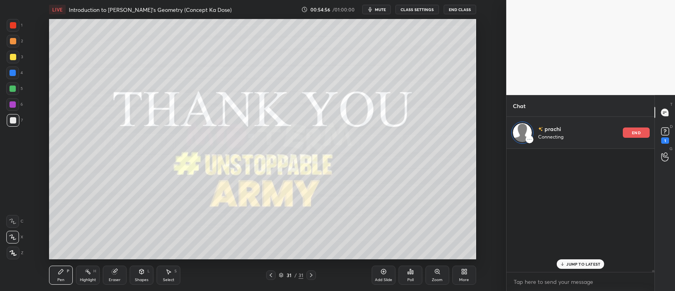
scroll to position [121, 146]
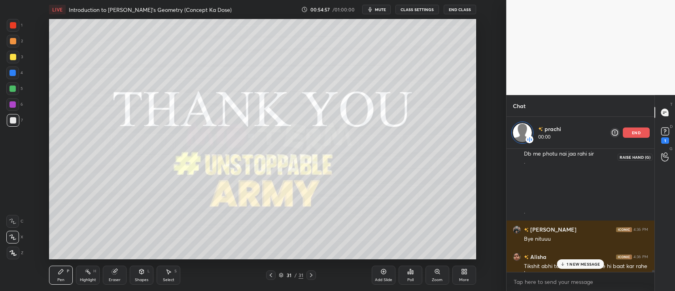
click at [658, 158] on div at bounding box center [665, 156] width 16 height 14
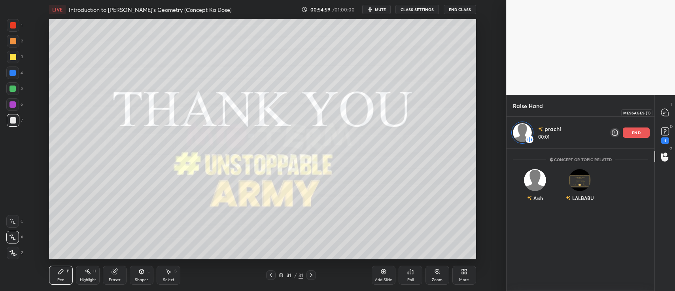
click at [664, 114] on icon at bounding box center [664, 112] width 7 height 7
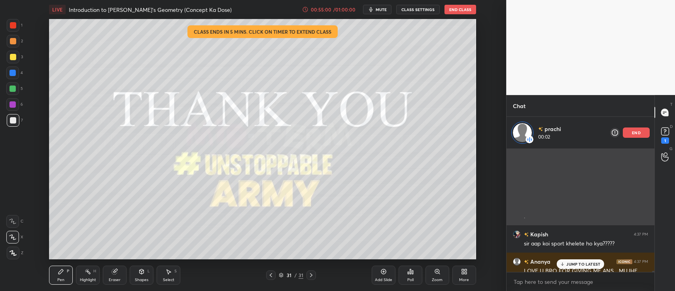
scroll to position [14983, 0]
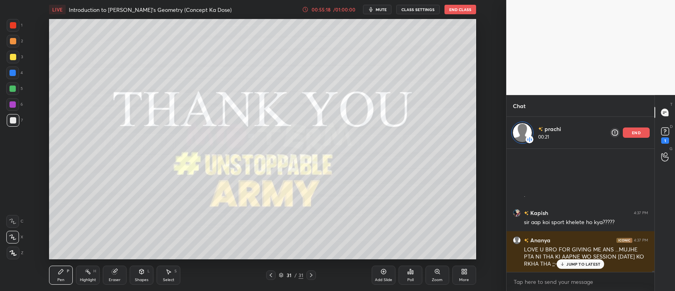
click at [281, 275] on icon at bounding box center [281, 274] width 5 height 5
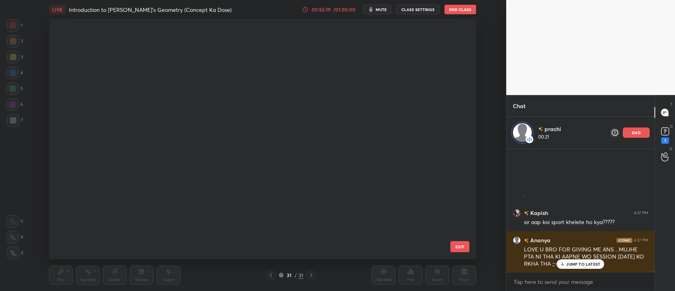
scroll to position [238, 423]
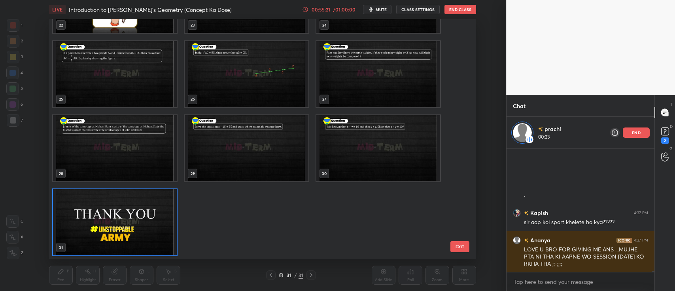
click at [131, 204] on img "grid" at bounding box center [115, 222] width 124 height 66
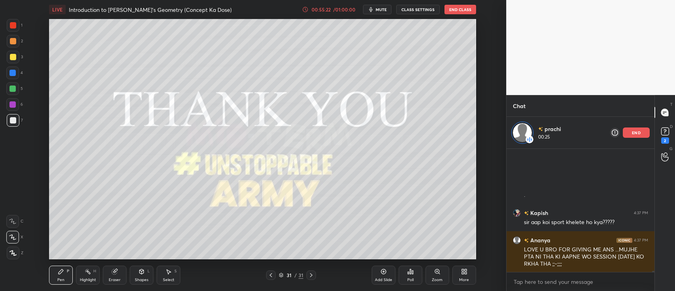
click at [381, 276] on div "Add Slide" at bounding box center [384, 274] width 24 height 19
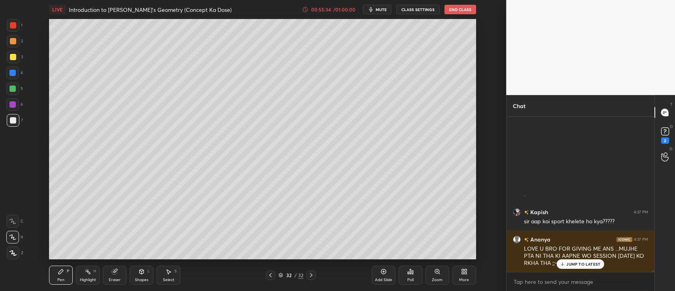
scroll to position [14952, 0]
click at [381, 276] on div "Add Slide" at bounding box center [384, 274] width 24 height 19
click at [660, 153] on div at bounding box center [665, 156] width 16 height 14
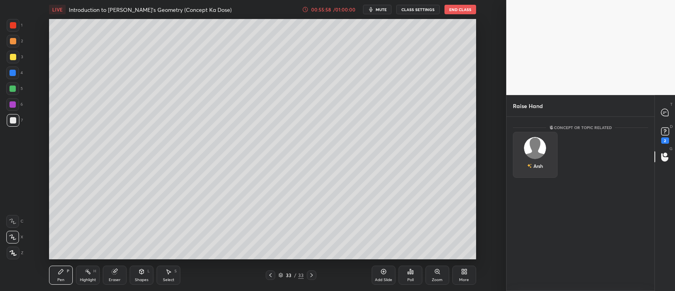
click at [541, 149] on img "grid" at bounding box center [535, 148] width 22 height 22
click at [541, 169] on button "INVITE" at bounding box center [535, 171] width 38 height 10
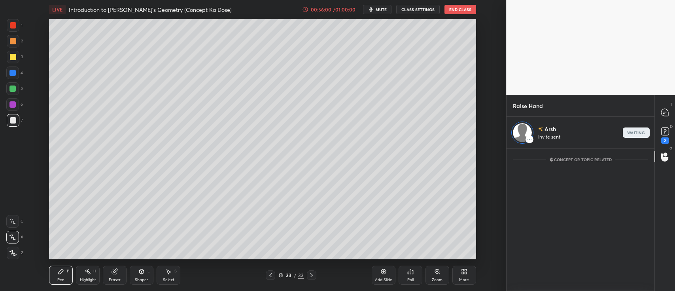
scroll to position [140, 146]
click at [664, 107] on div at bounding box center [665, 112] width 16 height 14
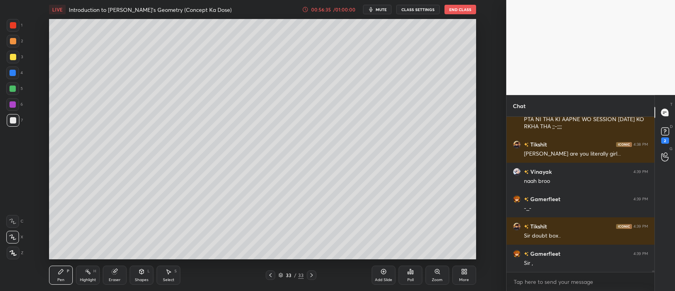
scroll to position [15228, 0]
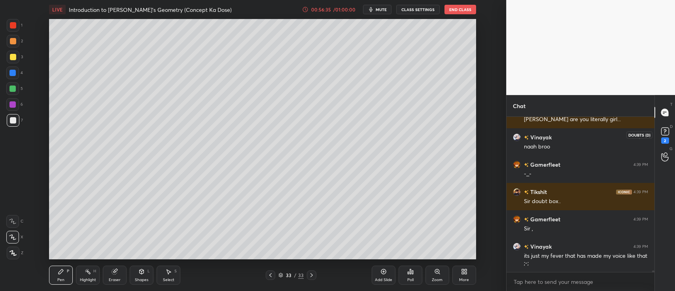
click at [669, 129] on icon at bounding box center [665, 131] width 12 height 12
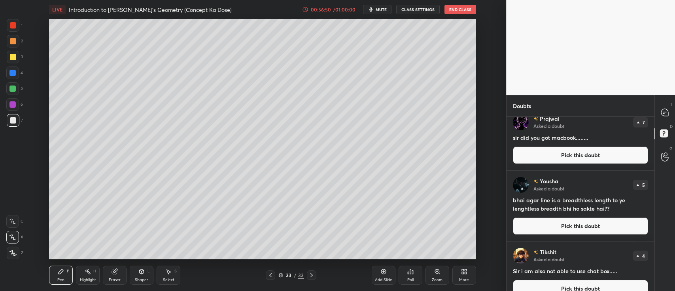
scroll to position [0, 0]
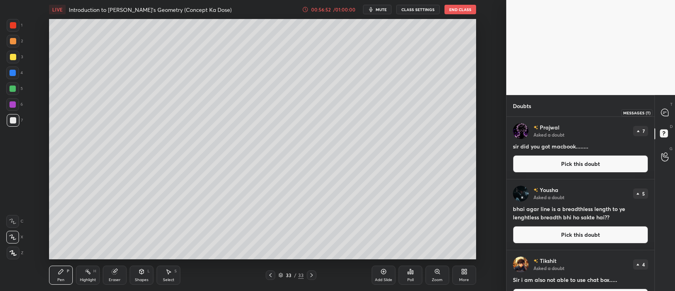
click at [662, 111] on icon at bounding box center [664, 112] width 7 height 7
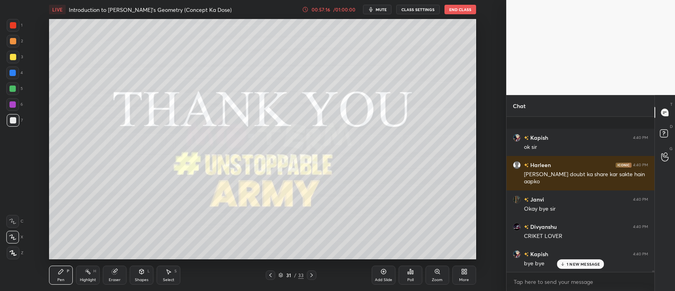
scroll to position [15573, 0]
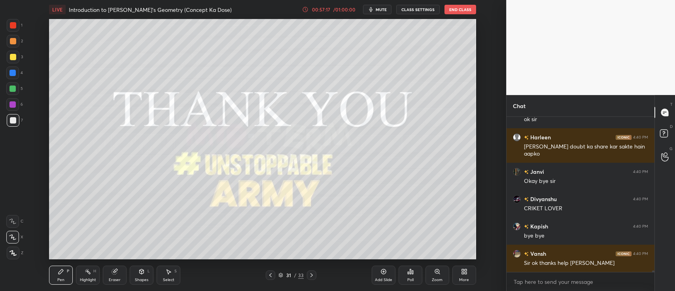
click at [457, 11] on button "End Class" at bounding box center [460, 9] width 32 height 9
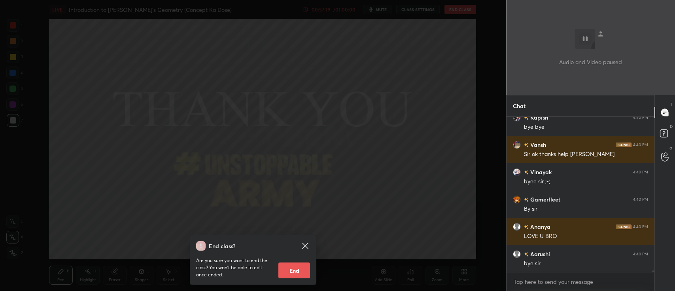
scroll to position [15710, 0]
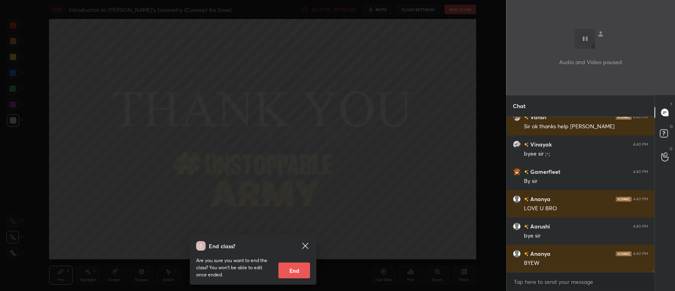
click at [294, 271] on button "End" at bounding box center [294, 270] width 32 height 16
type textarea "x"
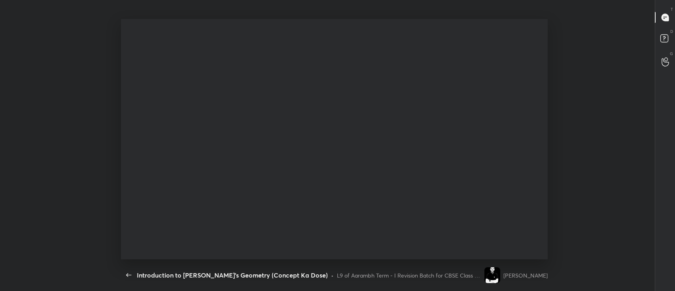
scroll to position [2, 2]
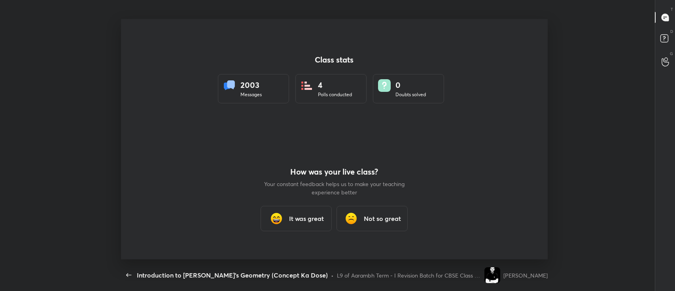
type textarea "x"
